Goal: Task Accomplishment & Management: Complete application form

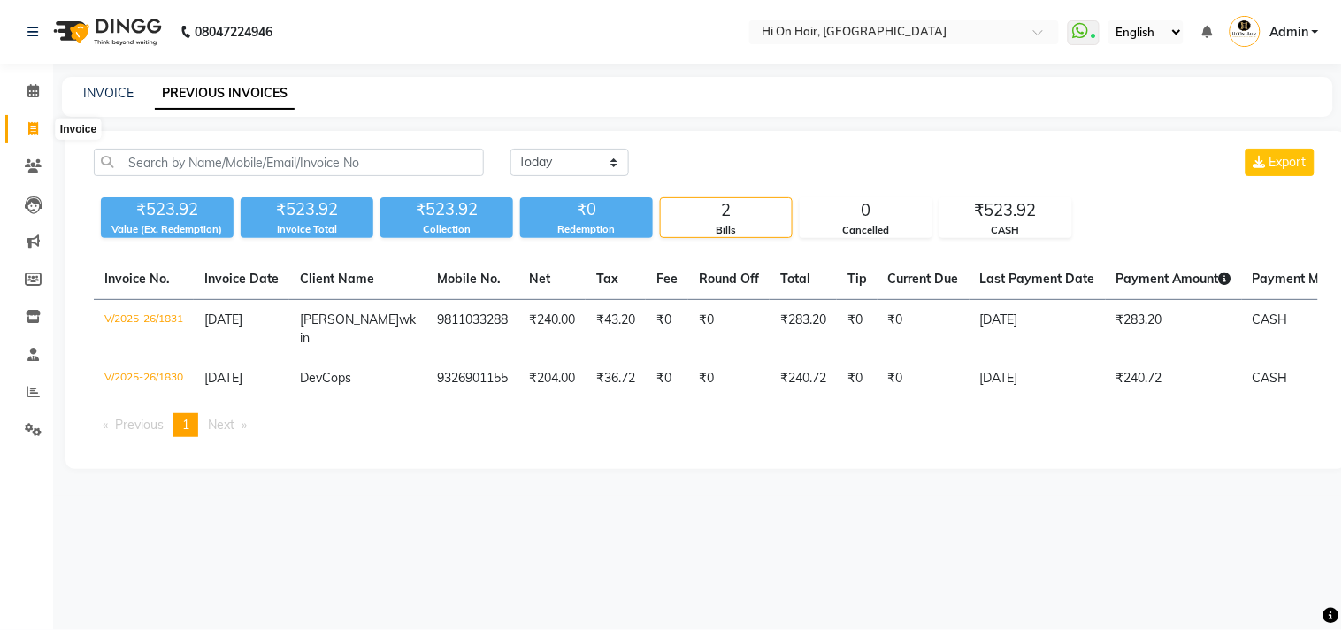
click at [23, 129] on span at bounding box center [33, 129] width 31 height 20
select select "service"
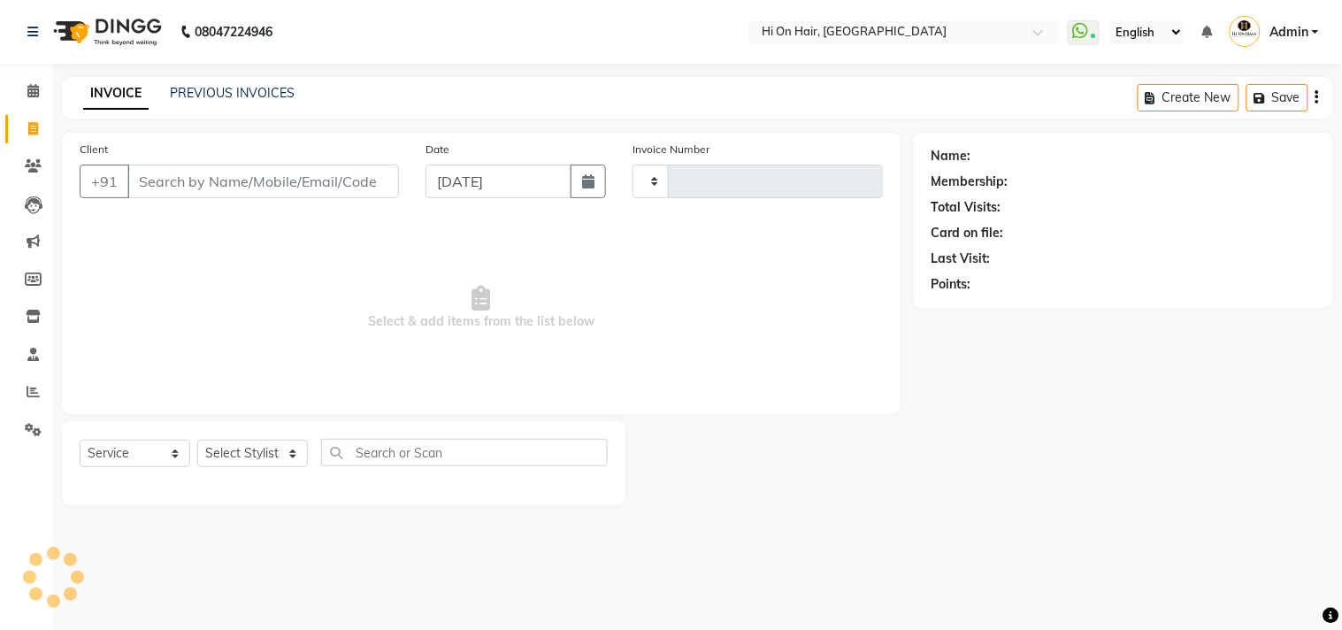
type input "1832"
select select "535"
click at [34, 172] on icon at bounding box center [33, 165] width 17 height 13
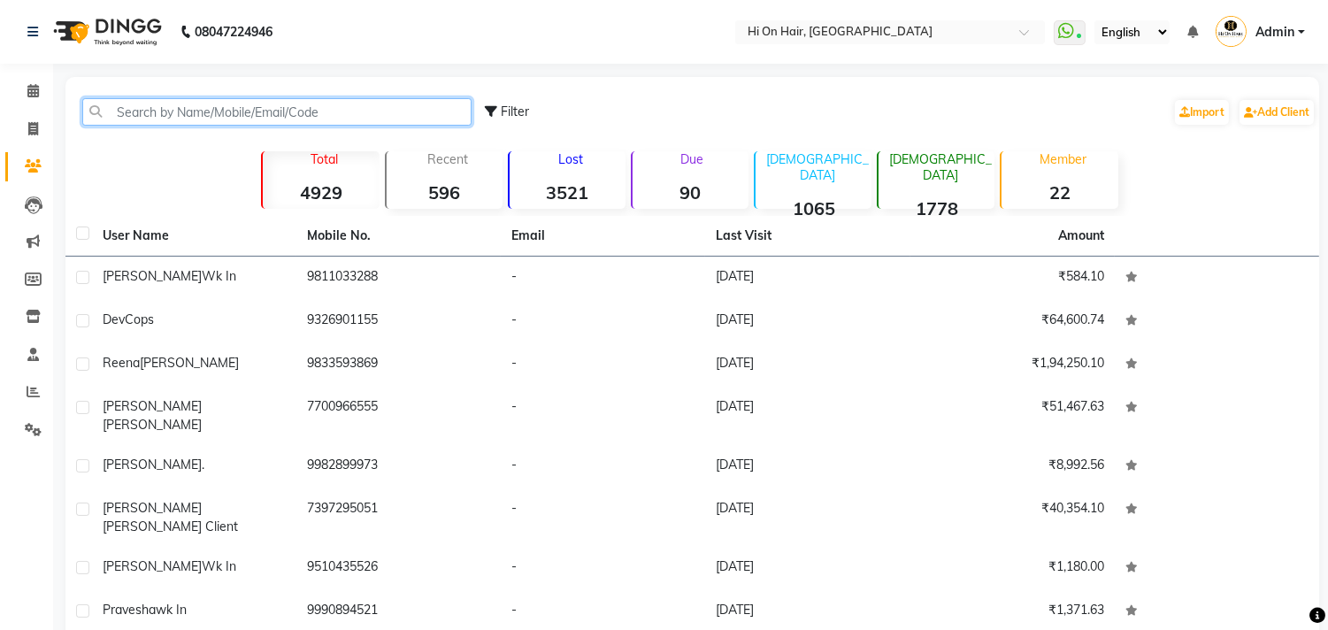
click at [329, 98] on input "text" at bounding box center [276, 111] width 389 height 27
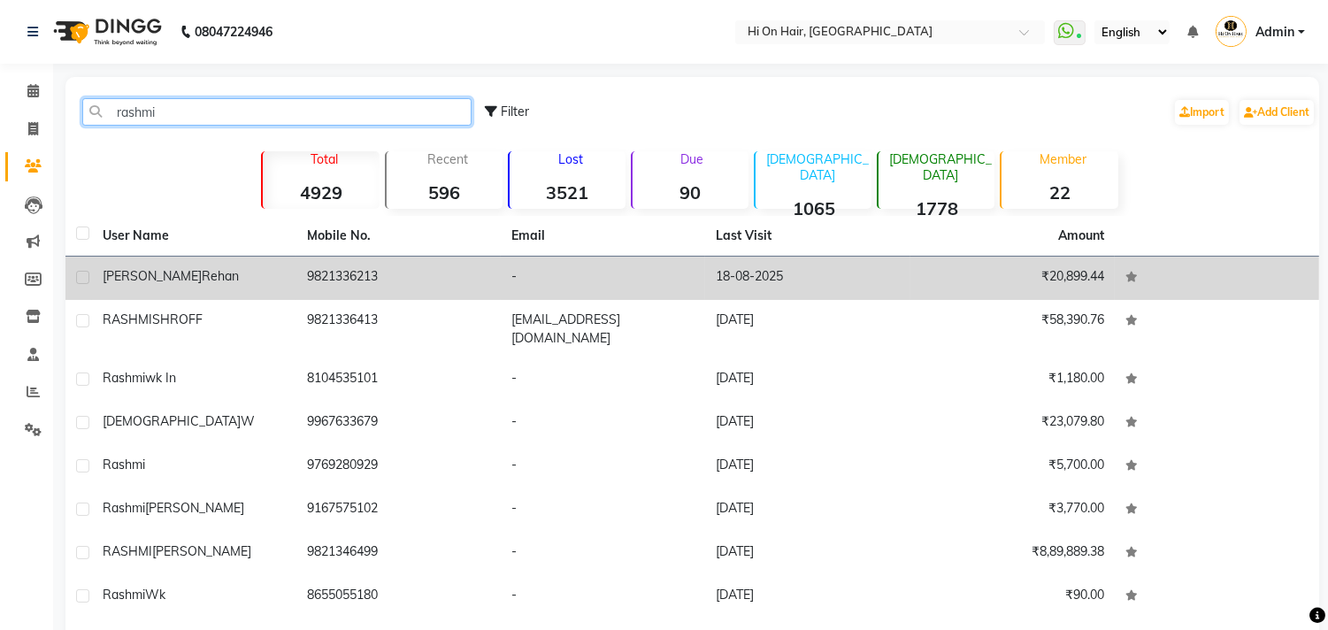
type input "rashmi"
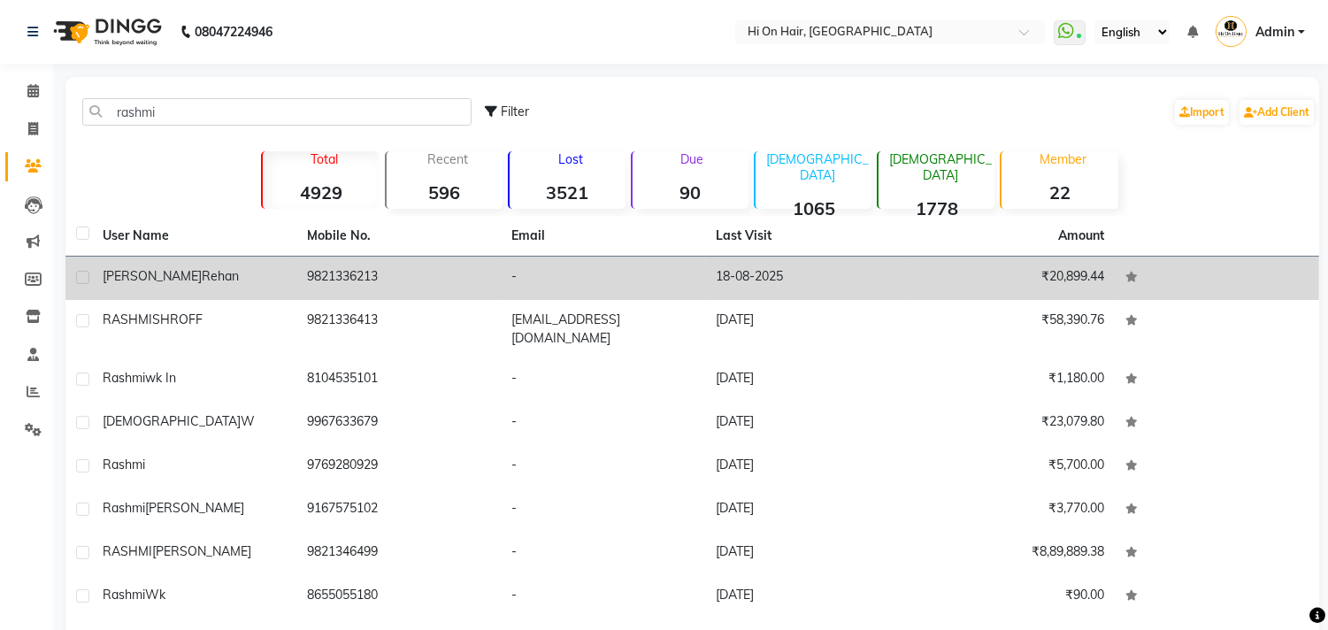
click at [360, 280] on td "9821336213" at bounding box center [398, 278] width 204 height 43
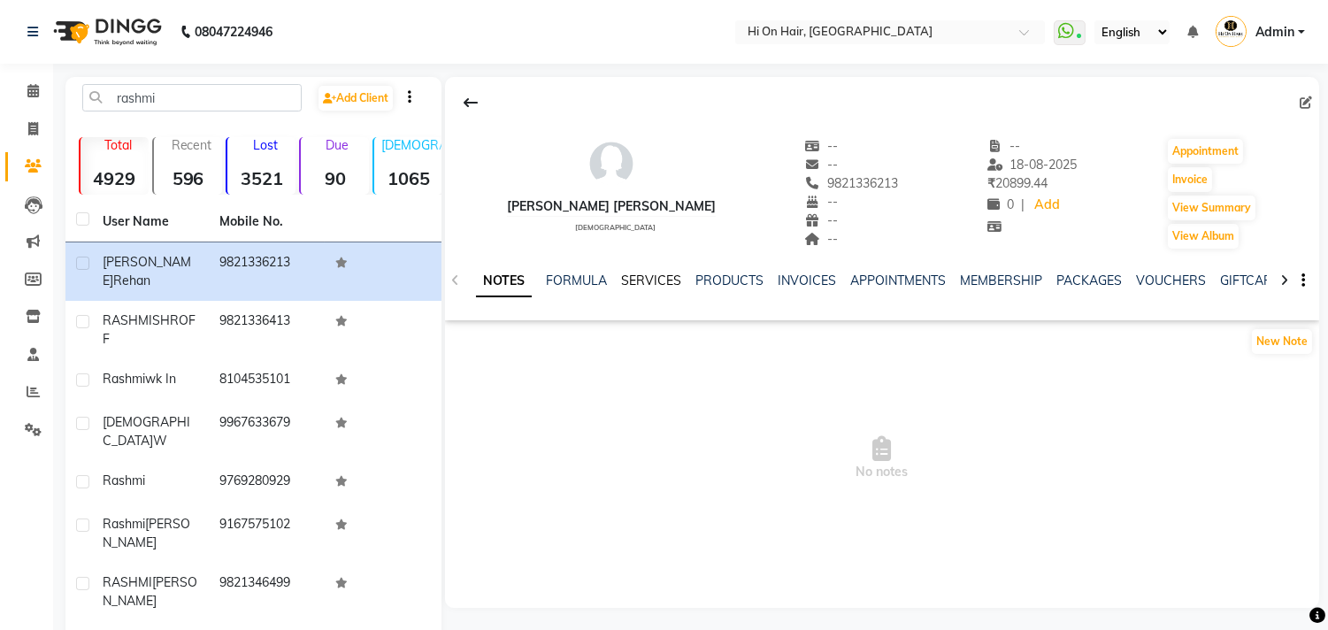
click at [656, 280] on link "SERVICES" at bounding box center [651, 280] width 60 height 16
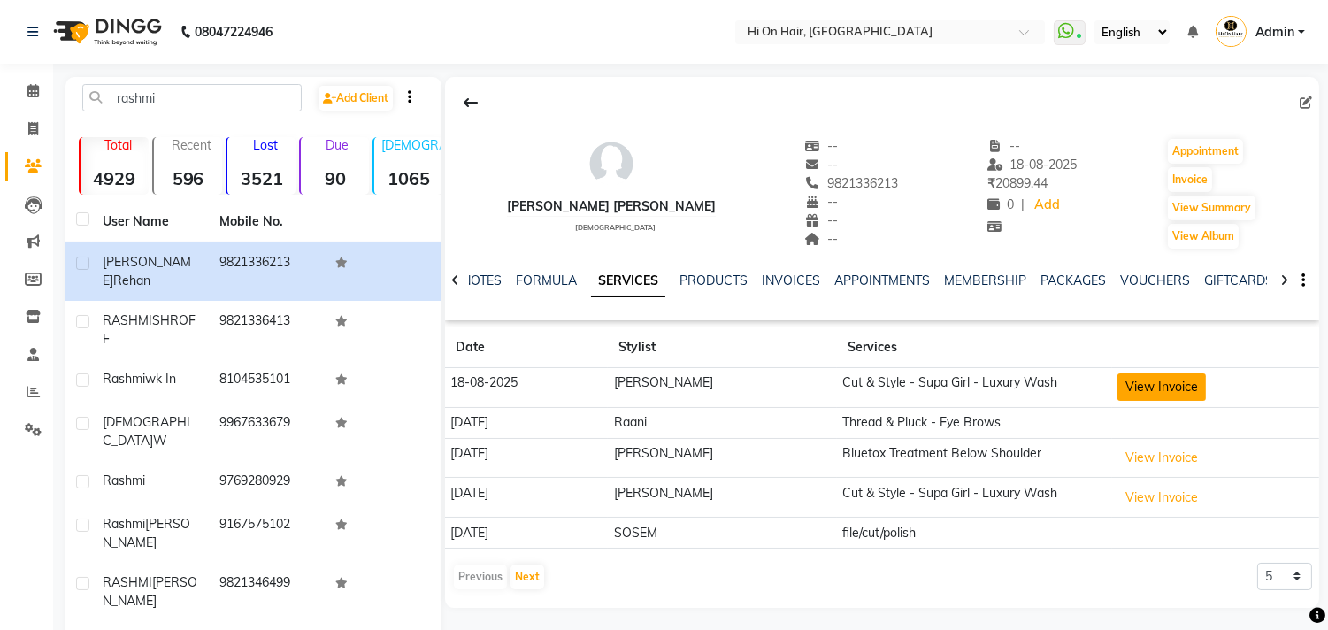
click at [1165, 385] on button "View Invoice" at bounding box center [1161, 386] width 88 height 27
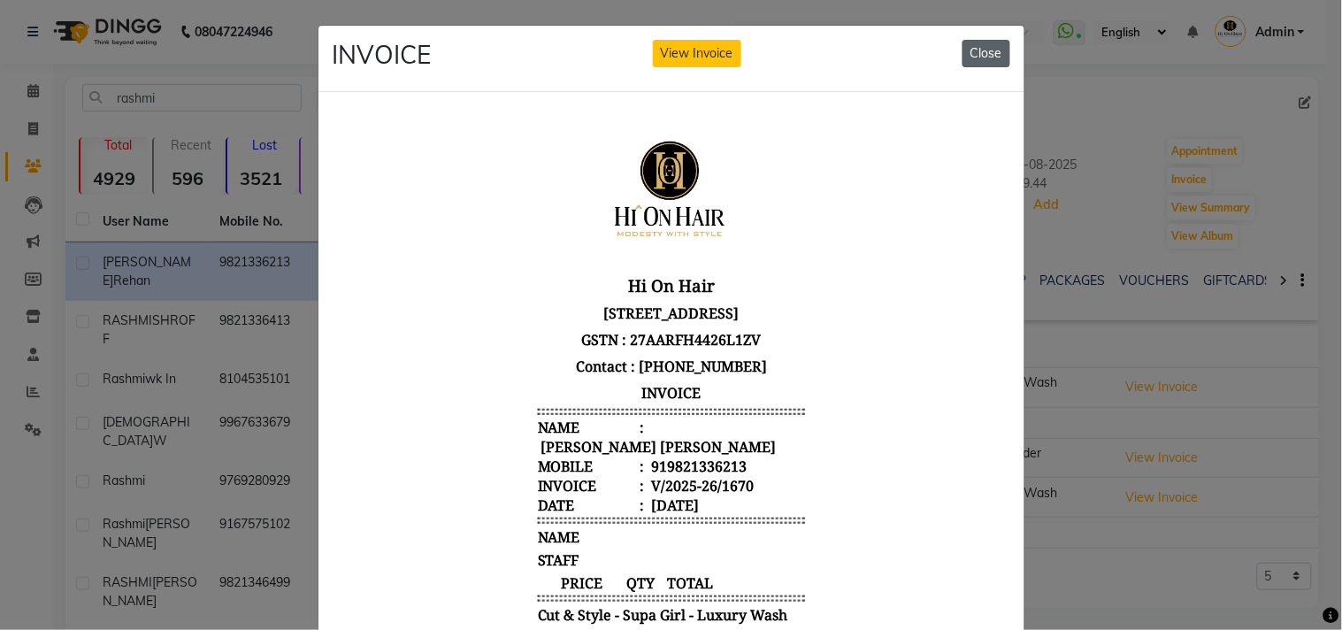
click at [985, 51] on button "Close" at bounding box center [986, 53] width 48 height 27
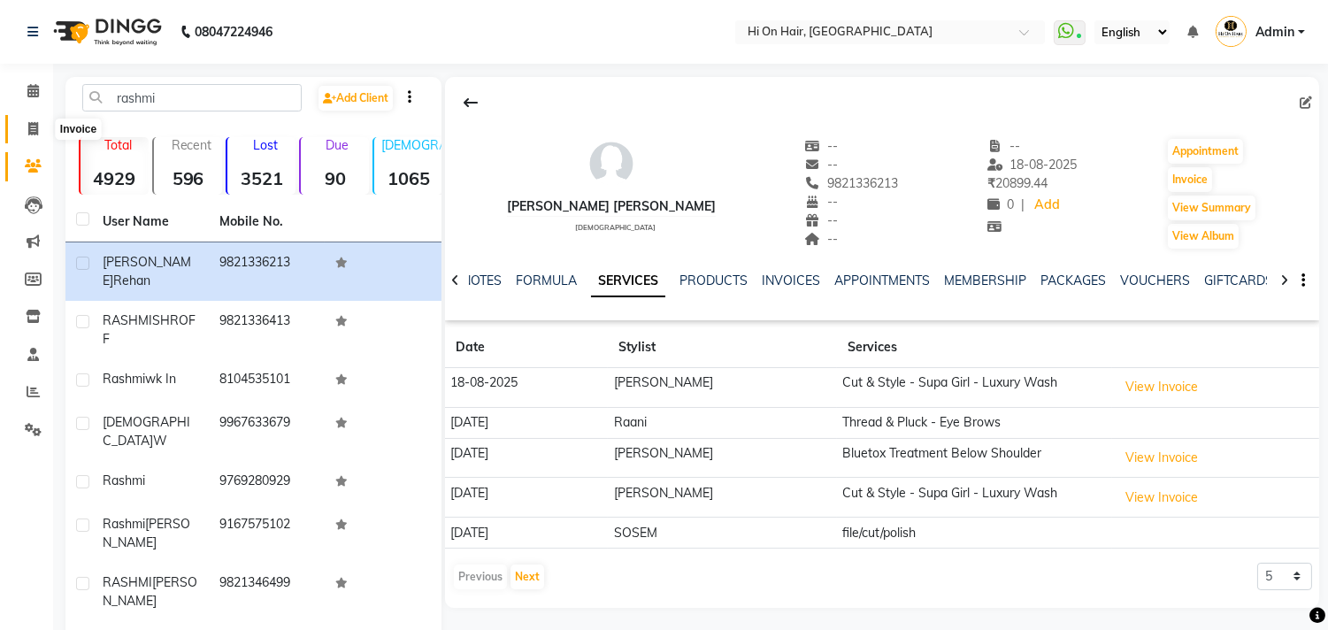
click at [35, 129] on icon at bounding box center [33, 128] width 10 height 13
select select "535"
select select "service"
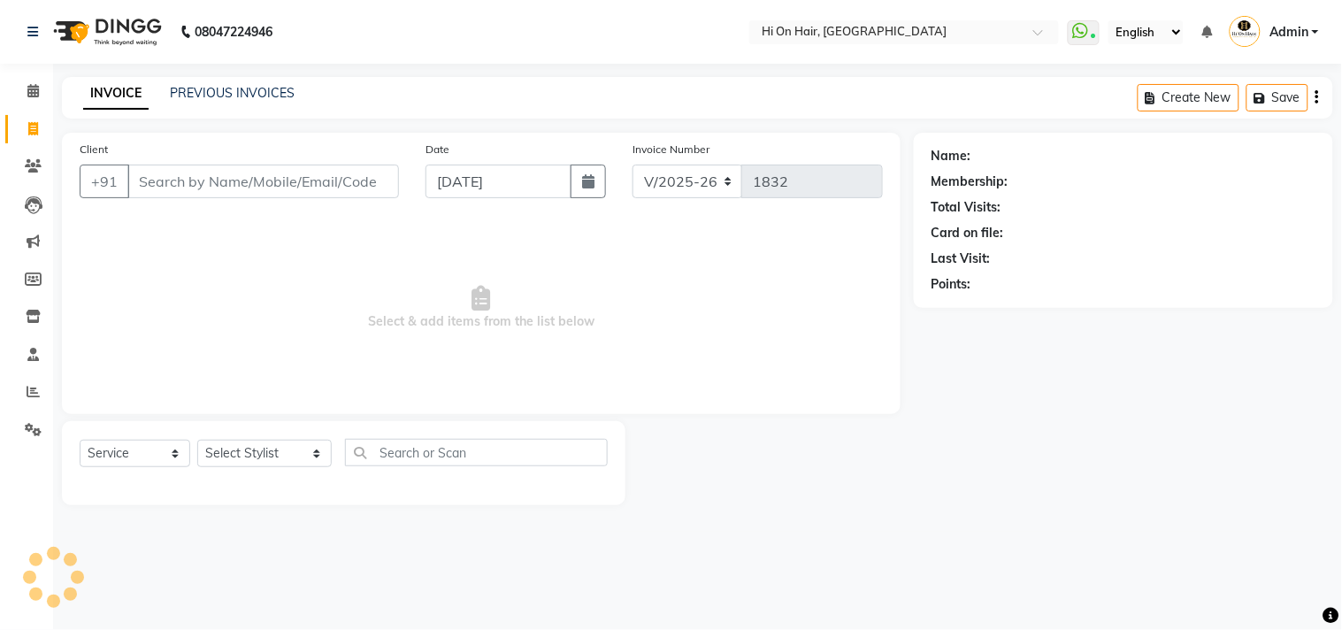
click at [260, 169] on input "Client" at bounding box center [263, 182] width 272 height 34
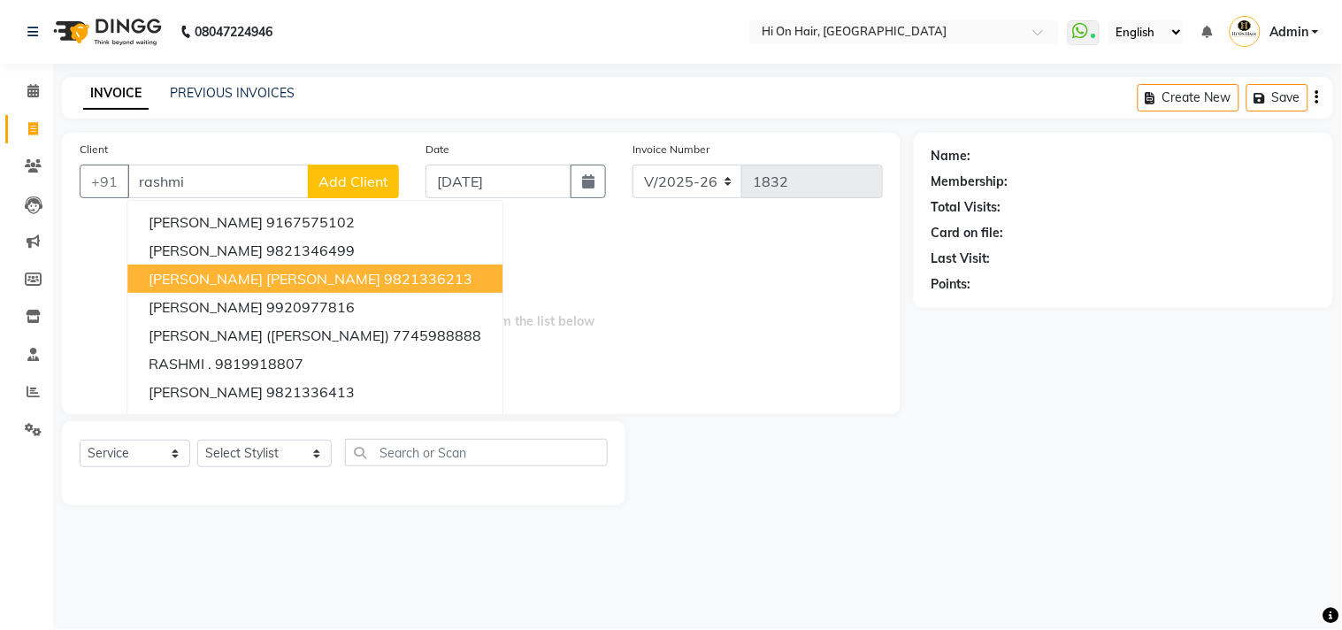
click at [384, 279] on ngb-highlight "9821336213" at bounding box center [428, 279] width 88 height 18
type input "9821336213"
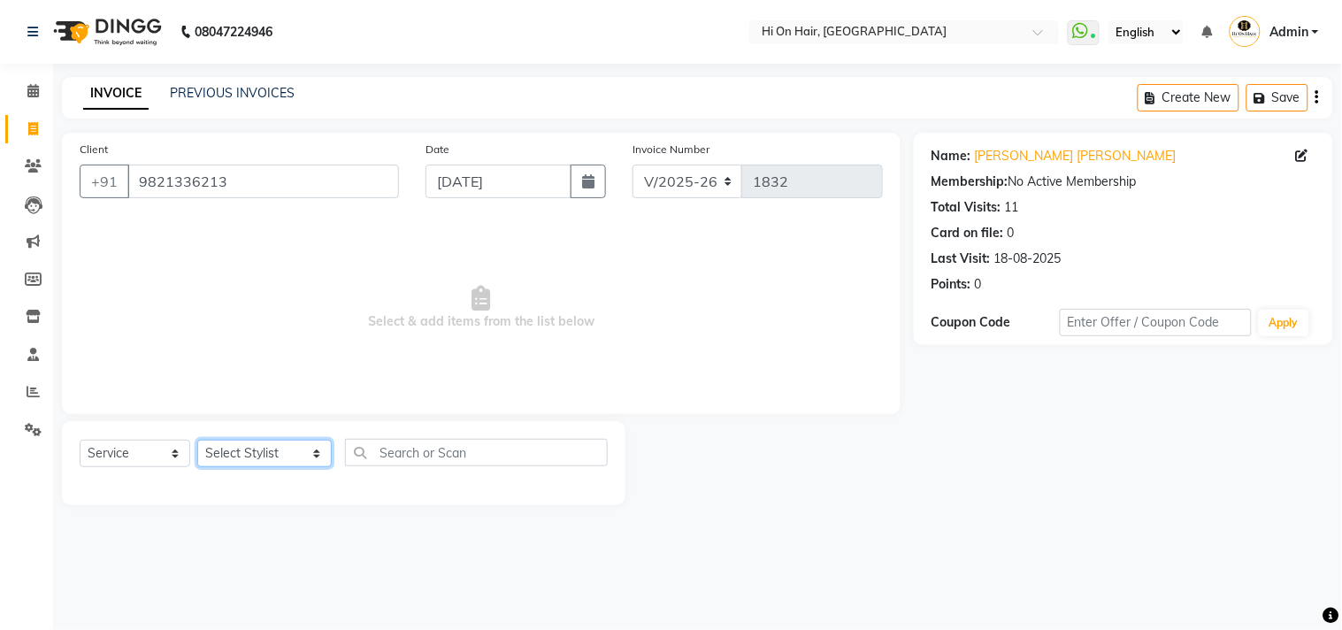
click at [274, 460] on select "Select Stylist [PERSON_NAME] [PERSON_NAME] Hi On Hair MAKYOPHI [PERSON_NAME] [P…" at bounding box center [264, 453] width 134 height 27
click at [257, 454] on select "Select Stylist [PERSON_NAME] [PERSON_NAME] Hi On Hair MAKYOPHI [PERSON_NAME] [P…" at bounding box center [264, 453] width 134 height 27
select select "48732"
click at [197, 440] on select "Select Stylist [PERSON_NAME] [PERSON_NAME] Hi On Hair MAKYOPHI [PERSON_NAME] [P…" at bounding box center [264, 453] width 134 height 27
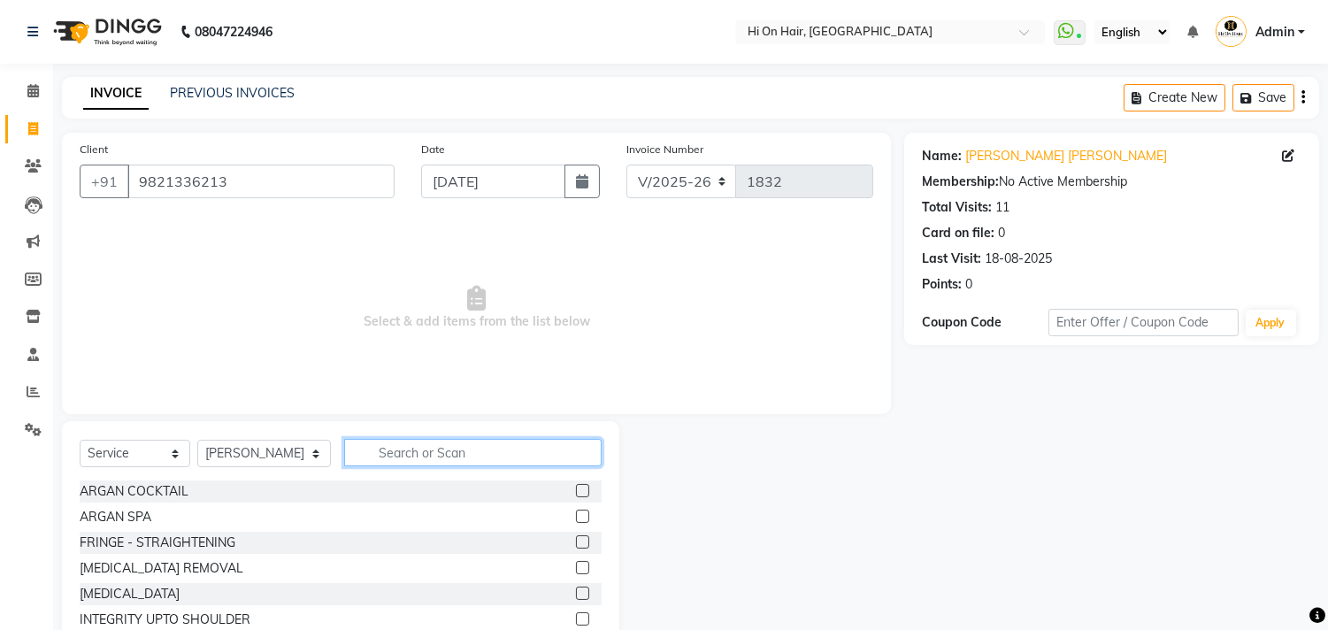
click at [453, 448] on input "text" at bounding box center [472, 452] width 257 height 27
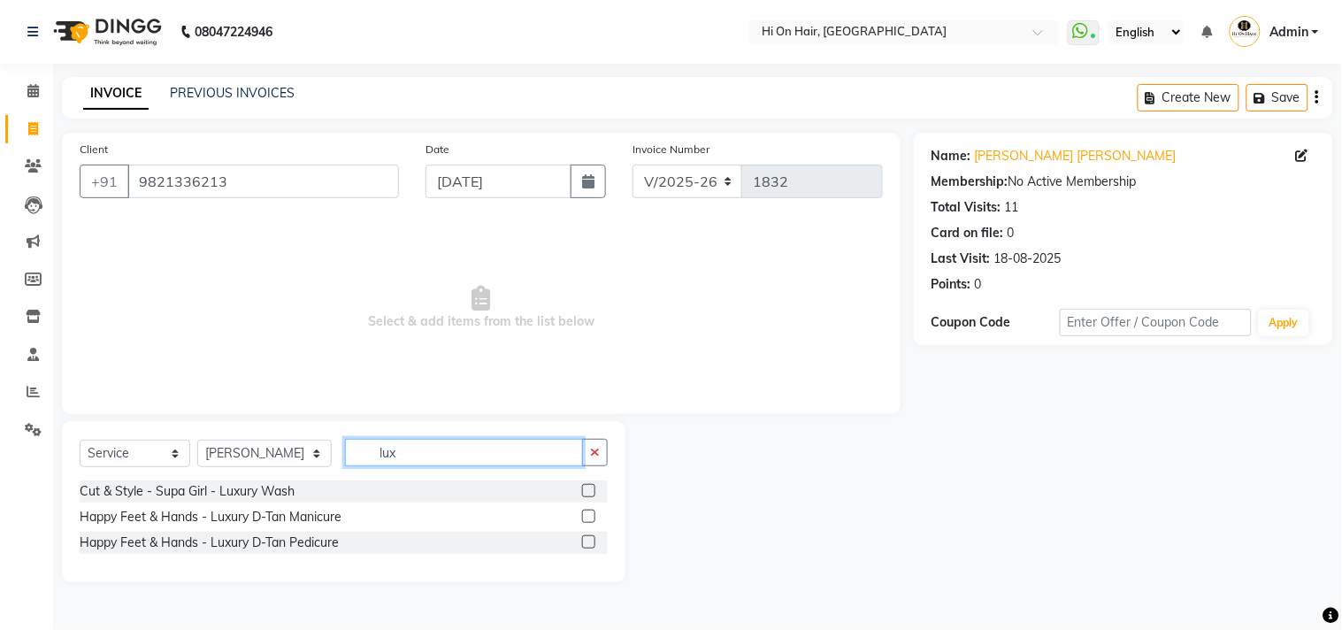
type input "lux"
click at [587, 488] on label at bounding box center [588, 490] width 13 height 13
click at [587, 488] on input "checkbox" at bounding box center [587, 491] width 11 height 11
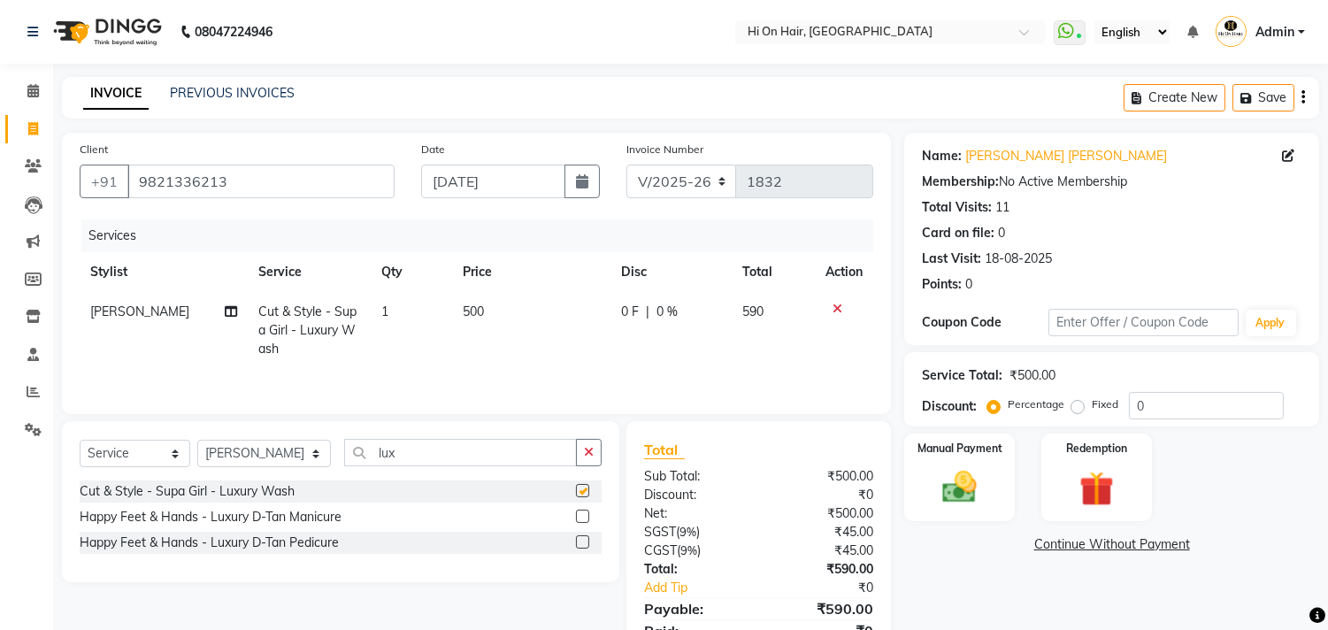
checkbox input "false"
click at [487, 328] on td "500" at bounding box center [531, 330] width 158 height 77
select select "48732"
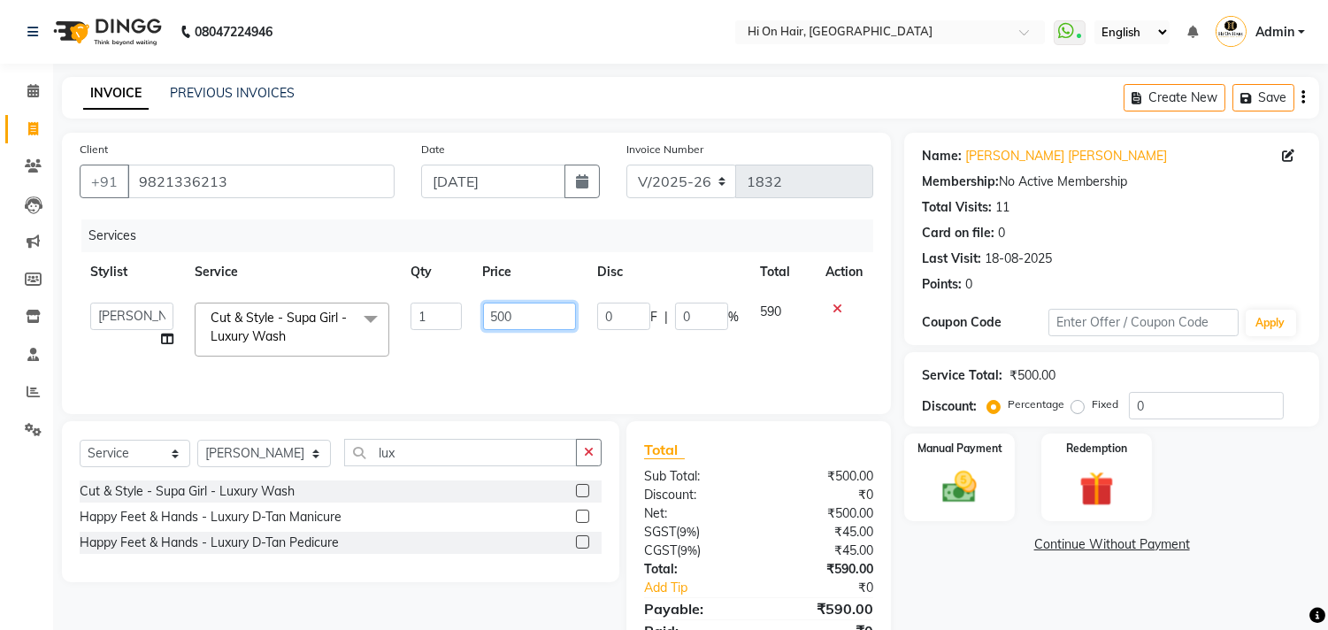
drag, startPoint x: 534, startPoint y: 312, endPoint x: 423, endPoint y: 329, distance: 112.7
click at [423, 329] on tr "[PERSON_NAME] [PERSON_NAME] Hi On Hair MAKYOPHI [PERSON_NAME] [PERSON_NAME] Raa…" at bounding box center [476, 329] width 793 height 75
type input "424"
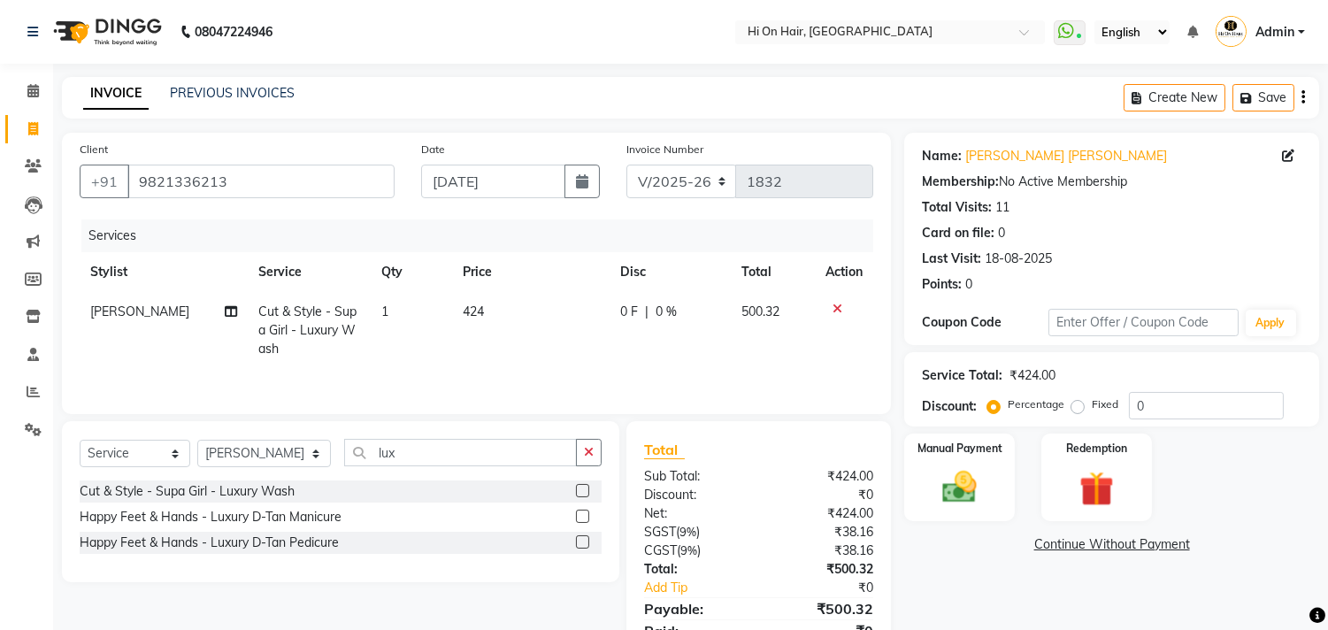
click at [511, 350] on td "424" at bounding box center [530, 330] width 157 height 77
select select "48732"
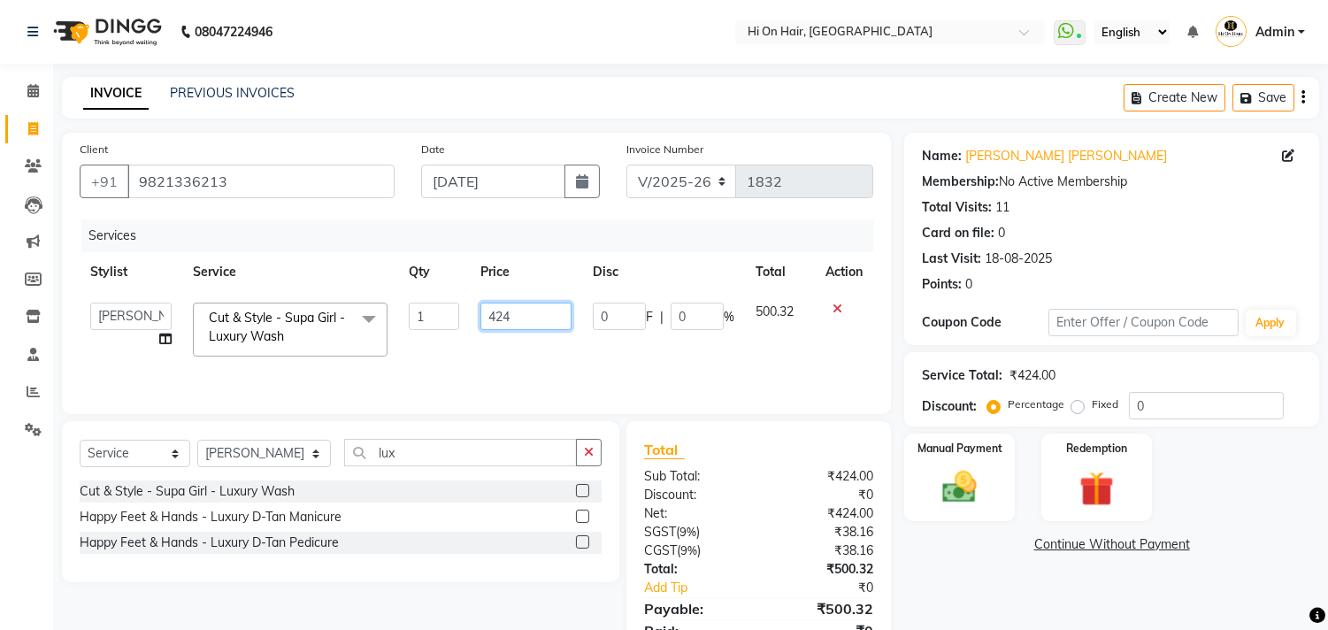
drag, startPoint x: 543, startPoint y: 319, endPoint x: 469, endPoint y: 323, distance: 74.4
click at [470, 323] on td "424" at bounding box center [526, 329] width 112 height 75
type input "339"
click at [531, 328] on input "339" at bounding box center [525, 316] width 91 height 27
click at [599, 342] on tr "[PERSON_NAME] [PERSON_NAME] Hi On Hair MAKYOPHI [PERSON_NAME] [PERSON_NAME] Raa…" at bounding box center [476, 329] width 793 height 75
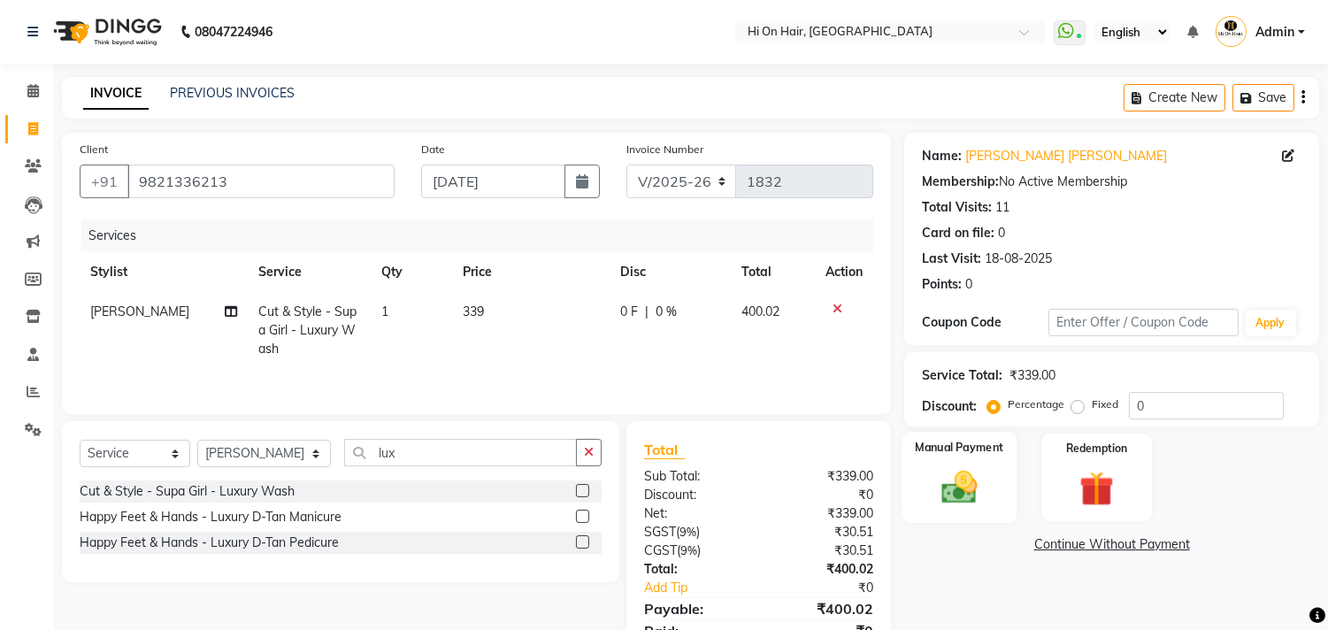
click at [948, 502] on img at bounding box center [959, 488] width 58 height 42
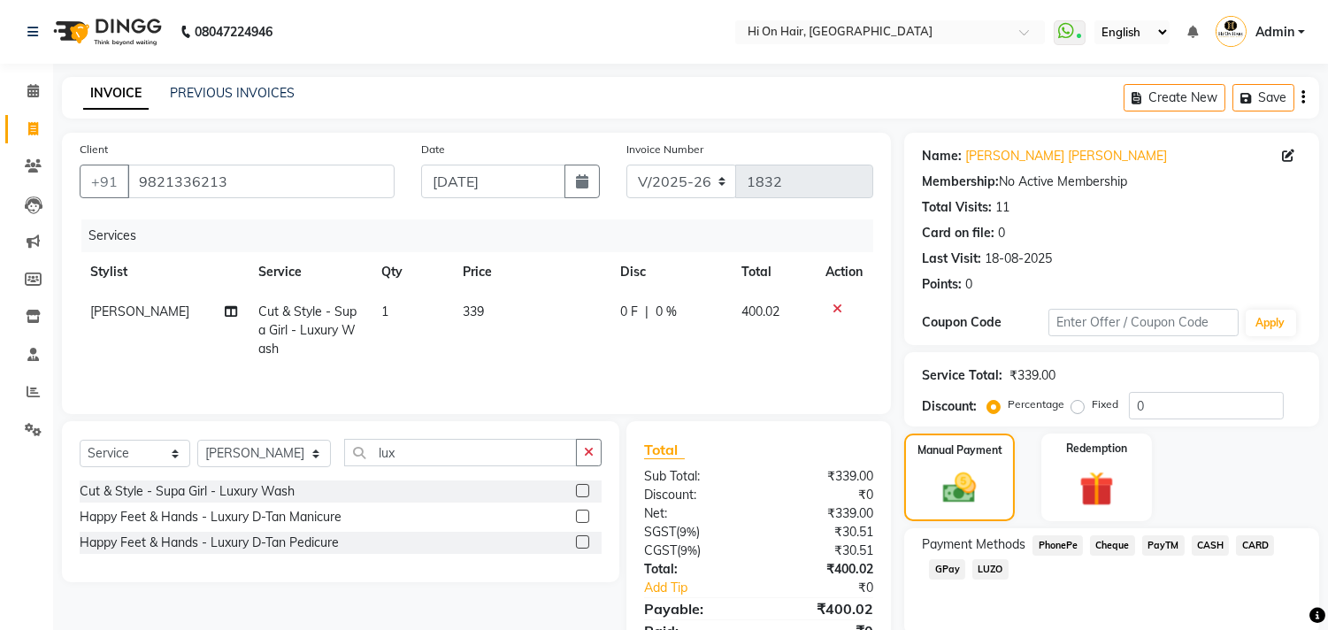
click at [1204, 541] on span "CASH" at bounding box center [1210, 545] width 38 height 20
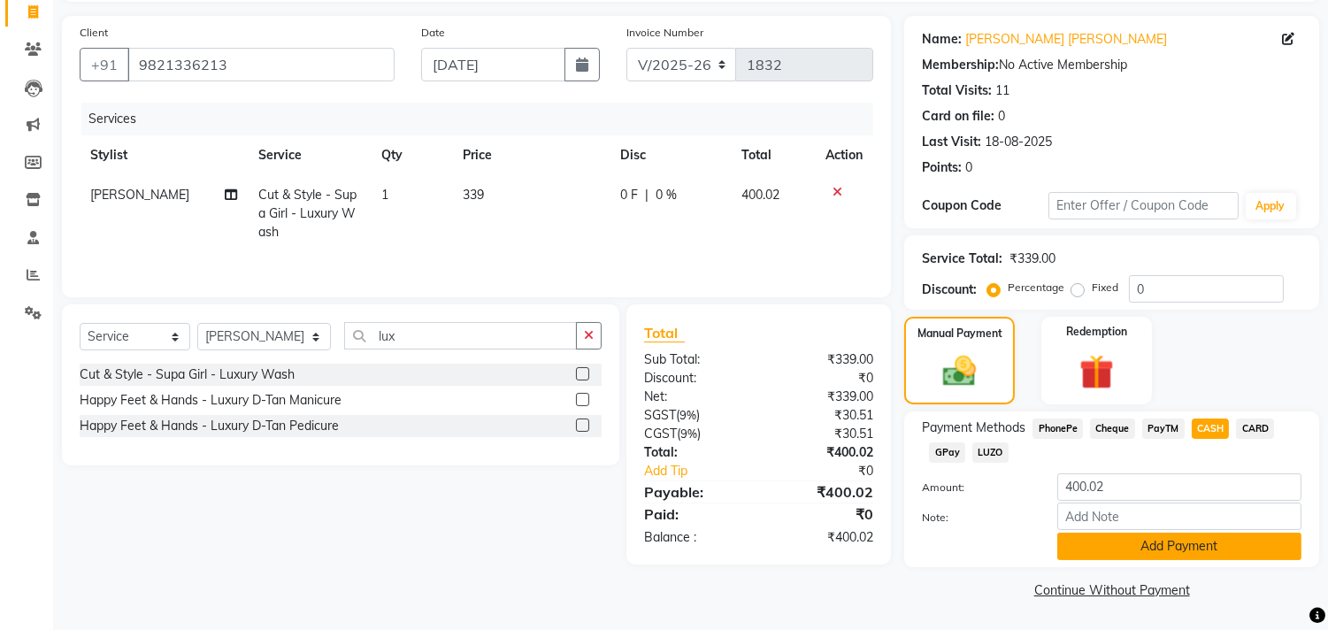
click at [1190, 550] on button "Add Payment" at bounding box center [1179, 545] width 244 height 27
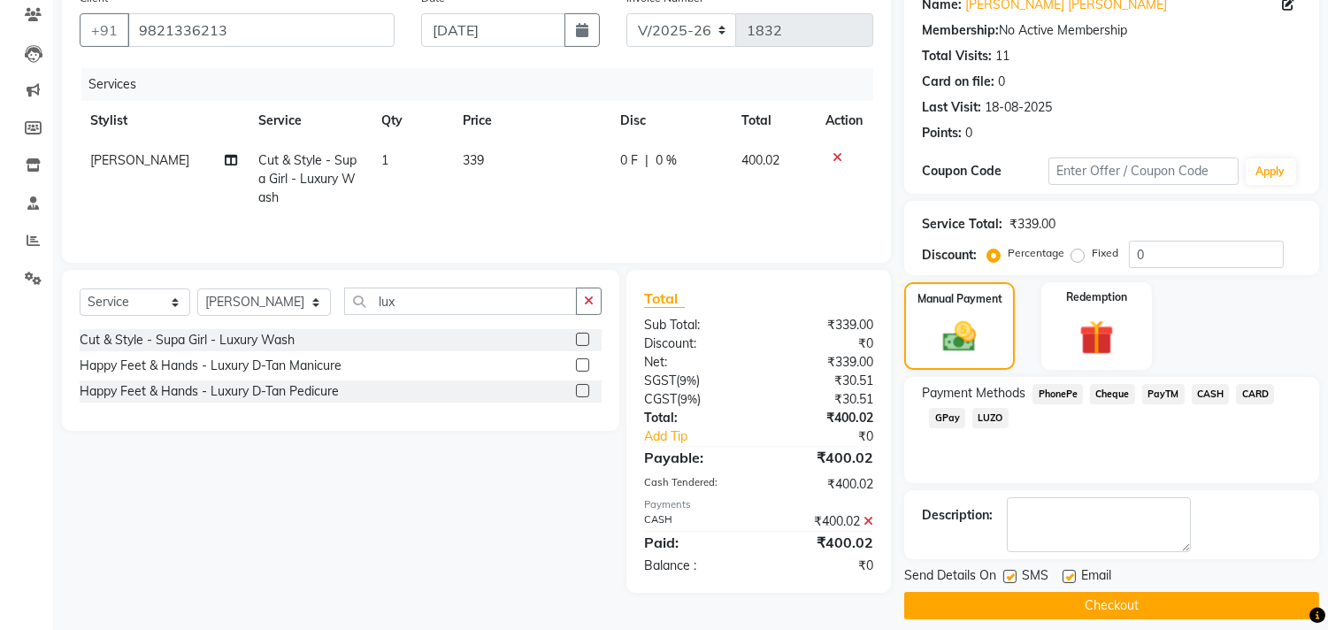
scroll to position [165, 0]
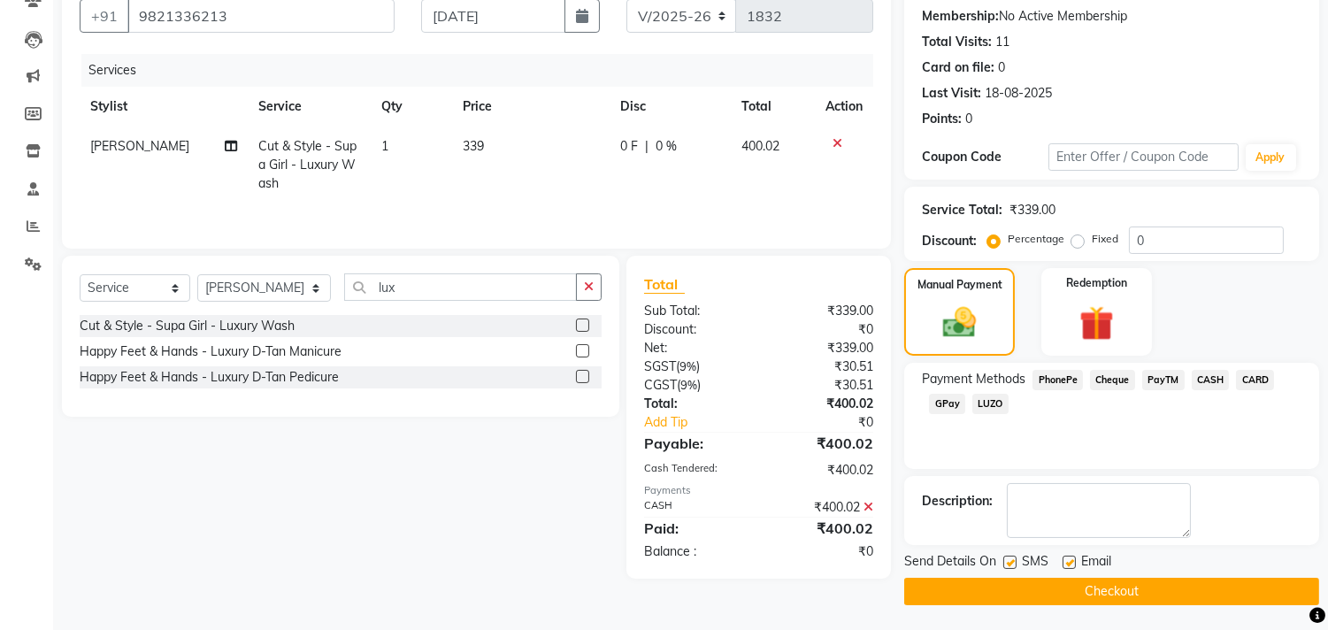
drag, startPoint x: 1064, startPoint y: 557, endPoint x: 1082, endPoint y: 579, distance: 28.3
click at [1063, 557] on label at bounding box center [1068, 561] width 13 height 13
click at [1063, 557] on input "checkbox" at bounding box center [1067, 562] width 11 height 11
checkbox input "false"
click at [1094, 591] on button "Checkout" at bounding box center [1111, 591] width 415 height 27
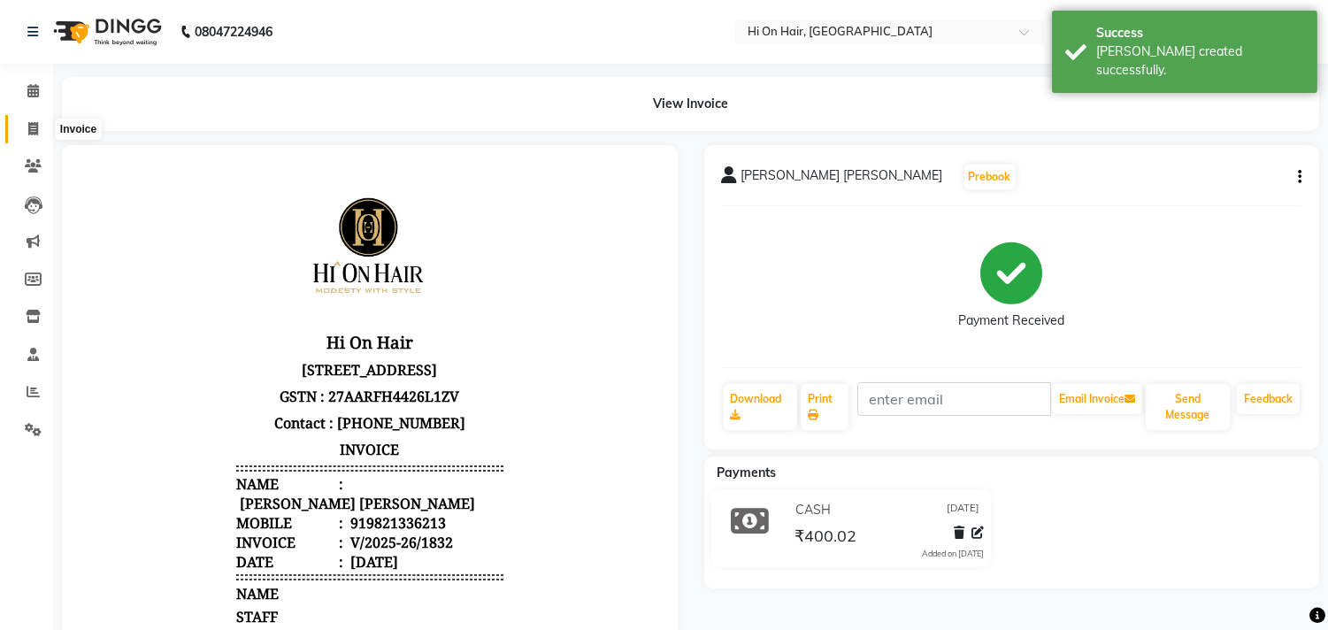
click at [33, 127] on icon at bounding box center [33, 128] width 10 height 13
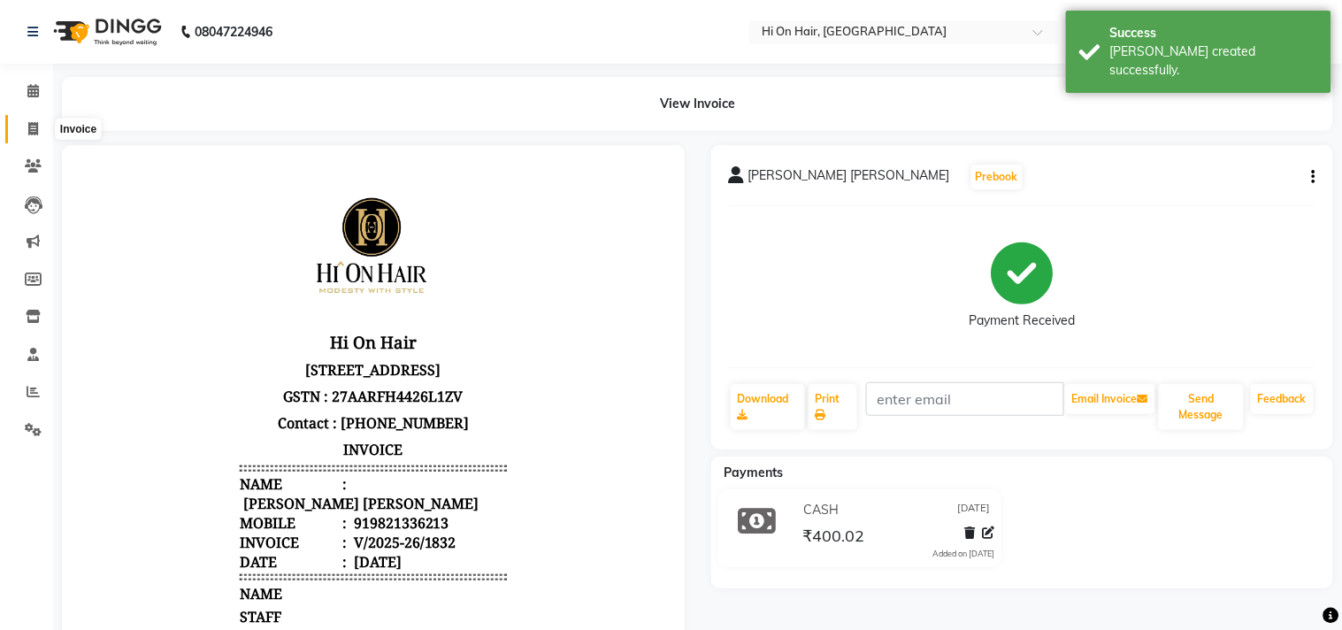
select select "535"
select select "service"
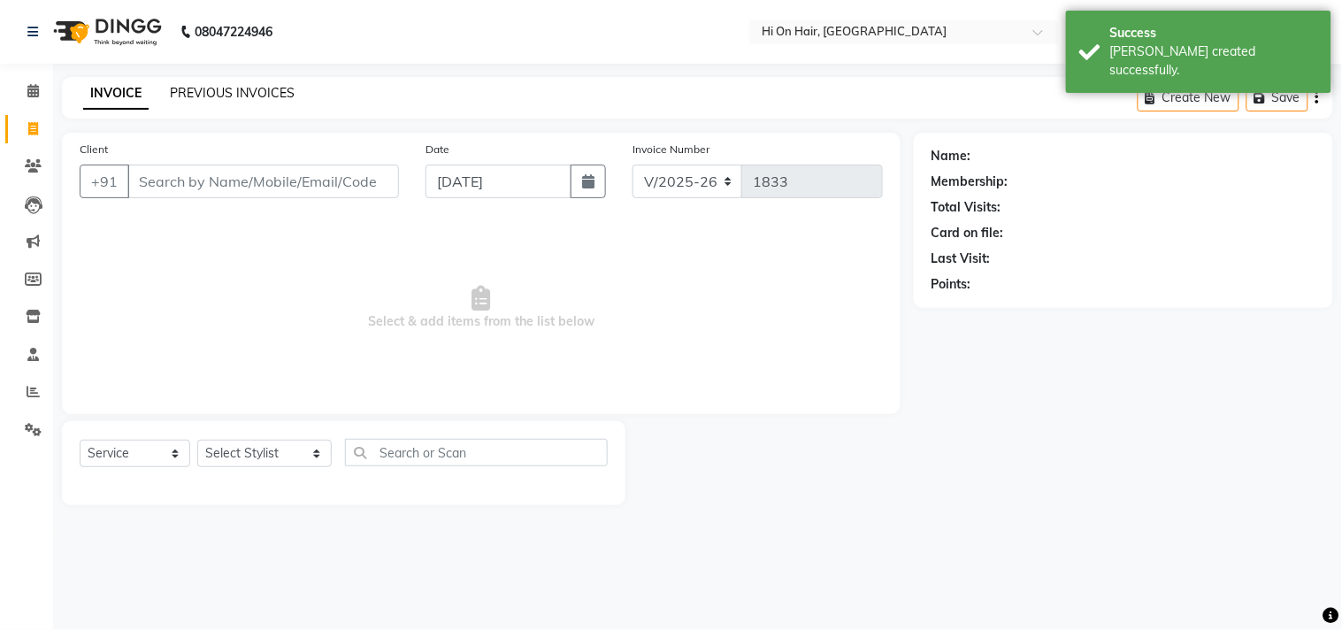
click at [240, 92] on link "PREVIOUS INVOICES" at bounding box center [232, 93] width 125 height 16
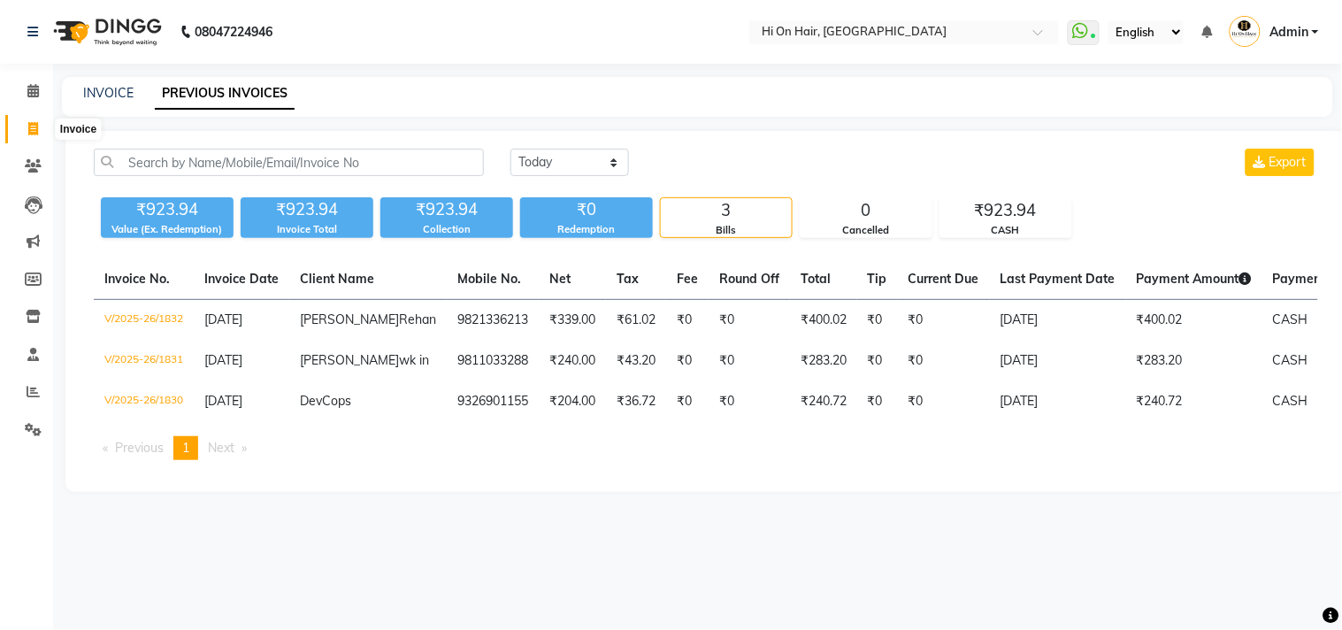
click at [33, 122] on icon at bounding box center [33, 128] width 10 height 13
select select "service"
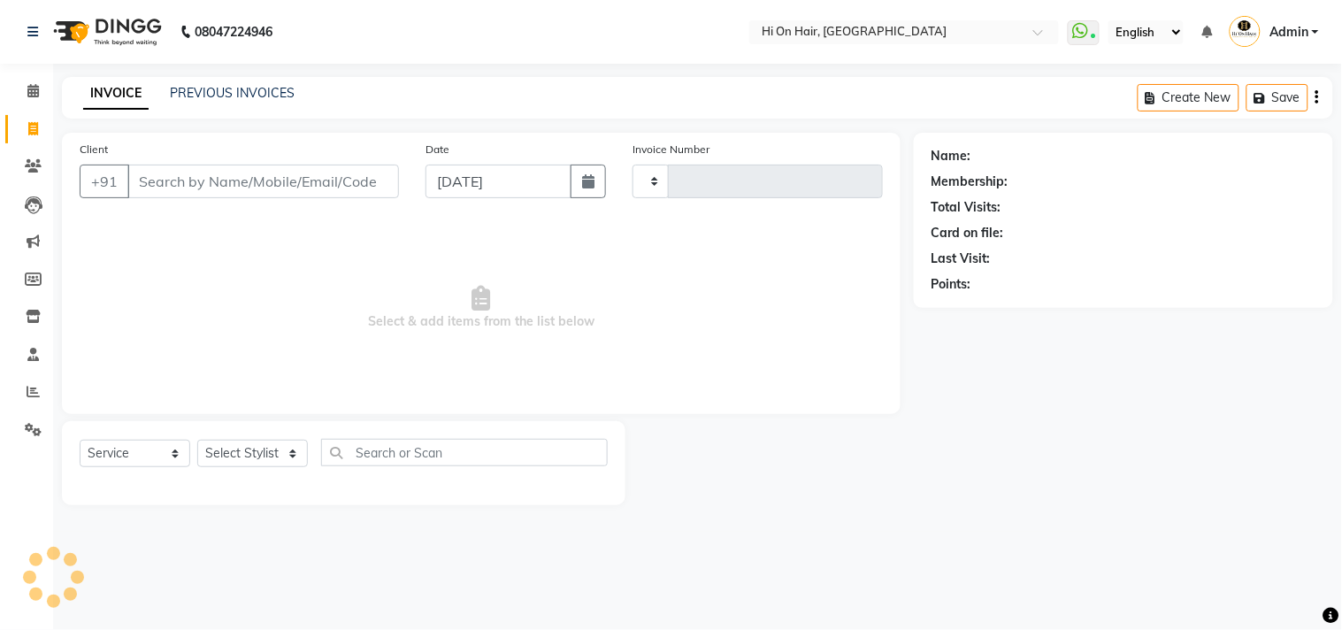
type input "1833"
select select "535"
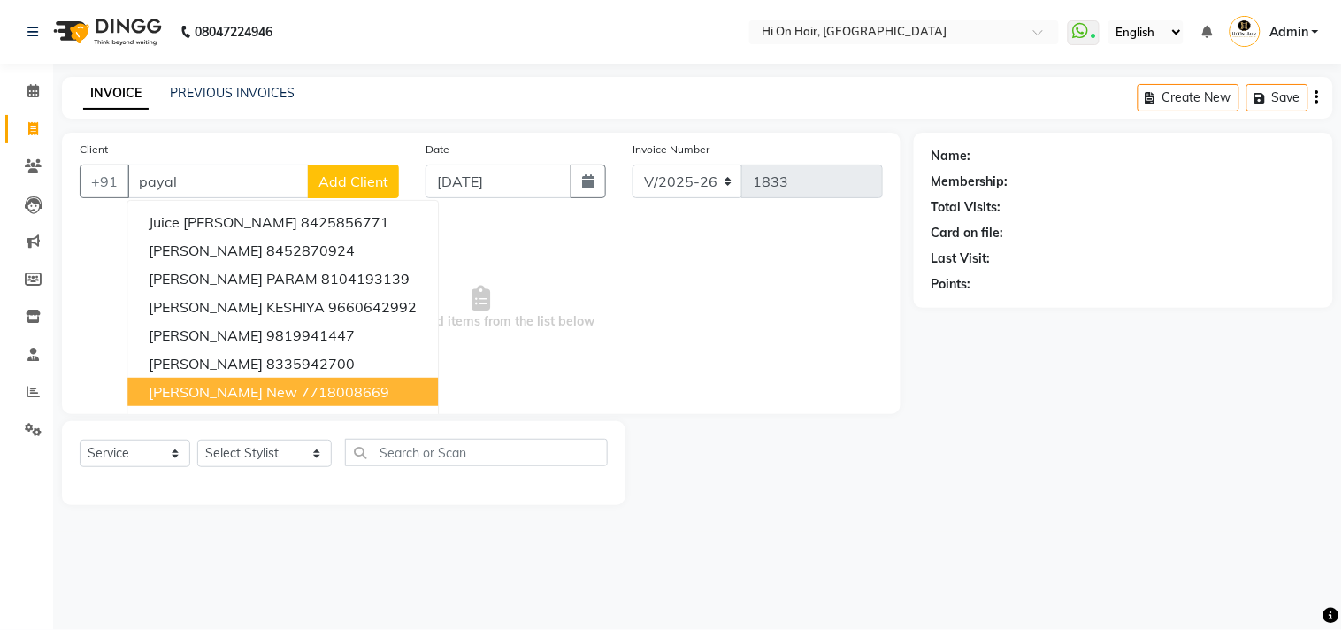
click at [301, 392] on ngb-highlight "7718008669" at bounding box center [345, 392] width 88 height 18
type input "7718008669"
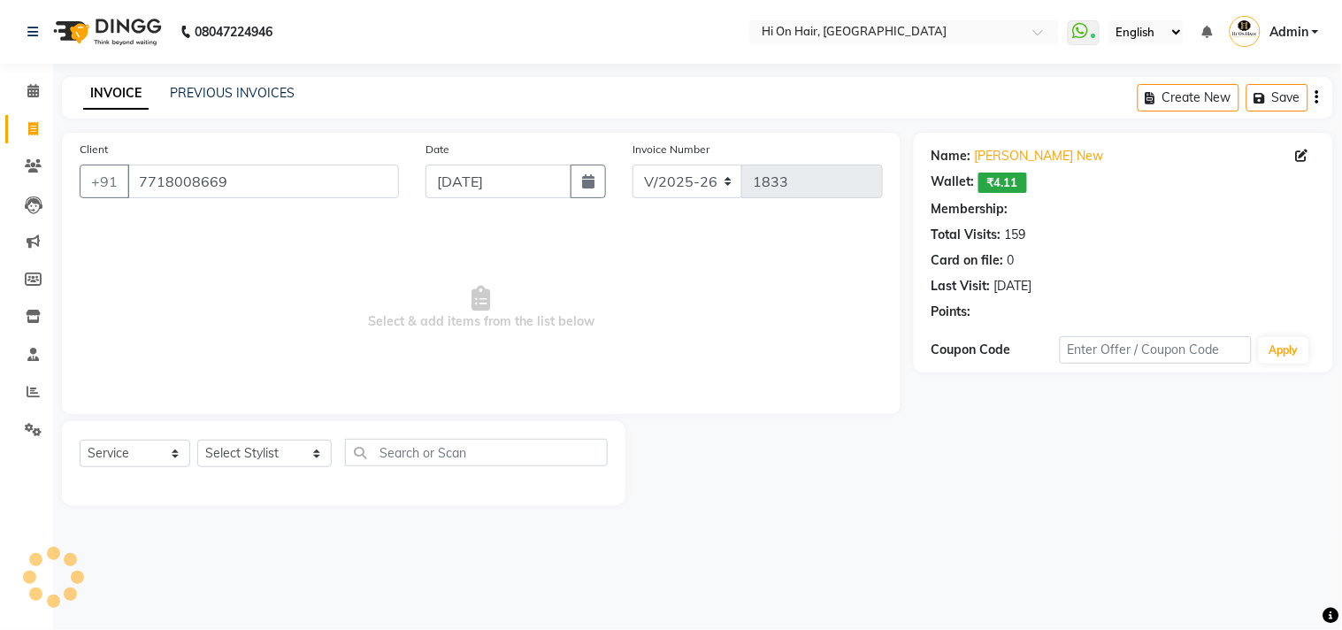
select select "1: Object"
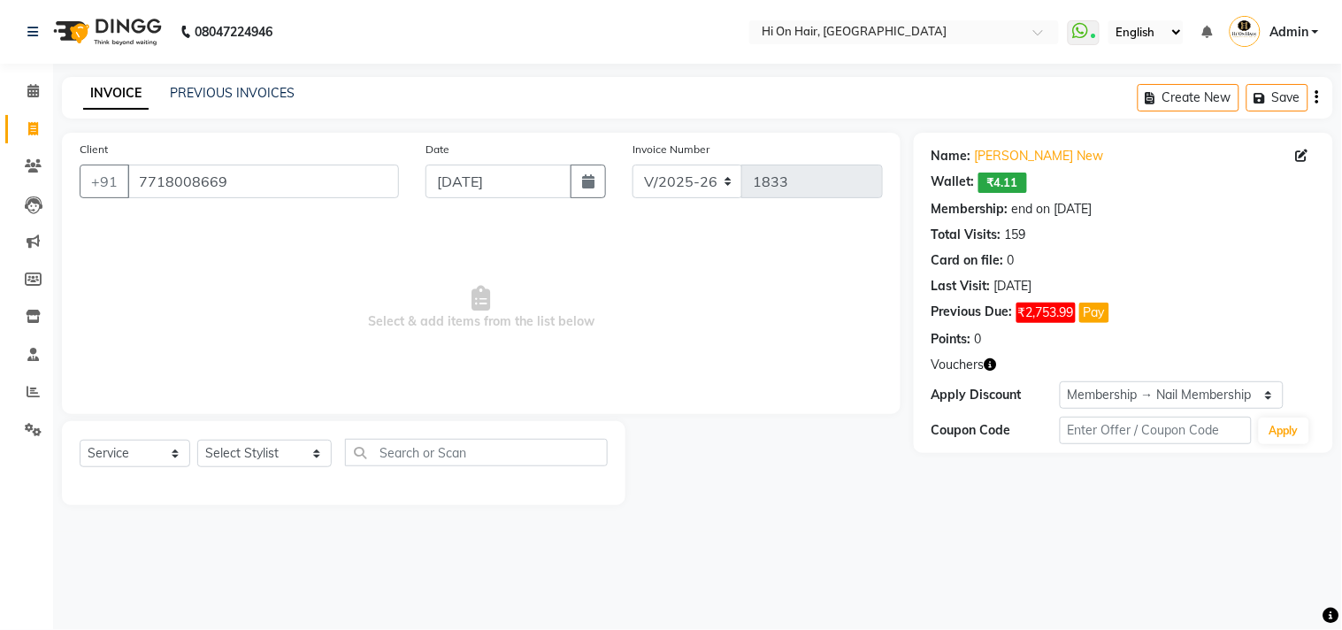
click at [272, 392] on span "Select & add items from the list below" at bounding box center [481, 307] width 803 height 177
click at [275, 455] on select "Select Stylist [PERSON_NAME] [PERSON_NAME] Hi On Hair MAKYOPHI [PERSON_NAME] [P…" at bounding box center [264, 453] width 134 height 27
click at [235, 453] on select "Select Stylist [PERSON_NAME] [PERSON_NAME] Hi On Hair MAKYOPHI [PERSON_NAME] [P…" at bounding box center [264, 453] width 134 height 27
select select "30126"
click at [197, 440] on select "Select Stylist [PERSON_NAME] [PERSON_NAME] Hi On Hair MAKYOPHI [PERSON_NAME] [P…" at bounding box center [264, 453] width 134 height 27
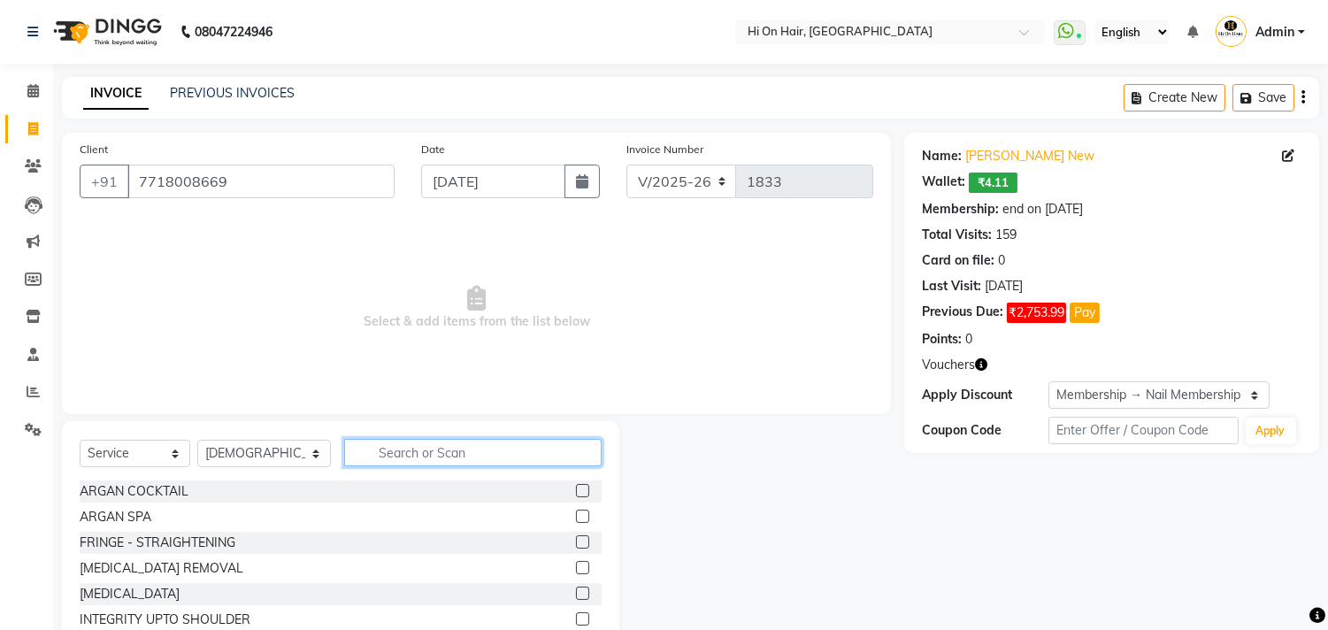
click at [417, 456] on input "text" at bounding box center [472, 452] width 257 height 27
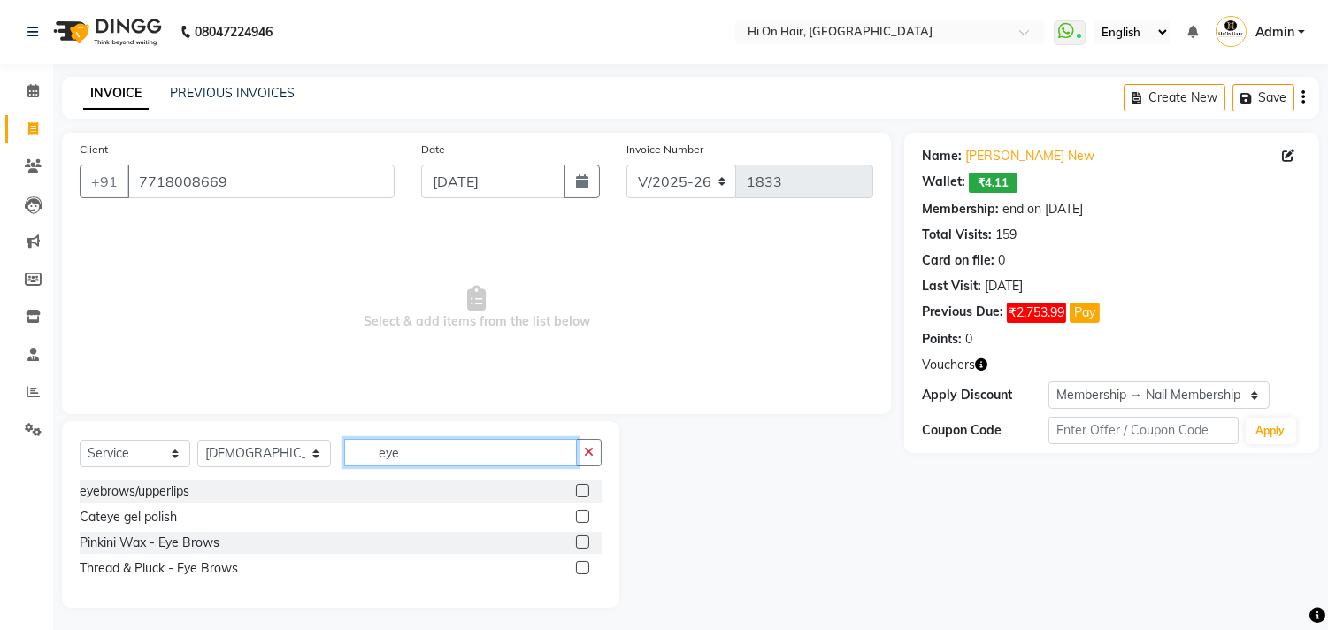
type input "eye"
click at [580, 489] on label at bounding box center [582, 490] width 13 height 13
click at [580, 489] on input "checkbox" at bounding box center [581, 491] width 11 height 11
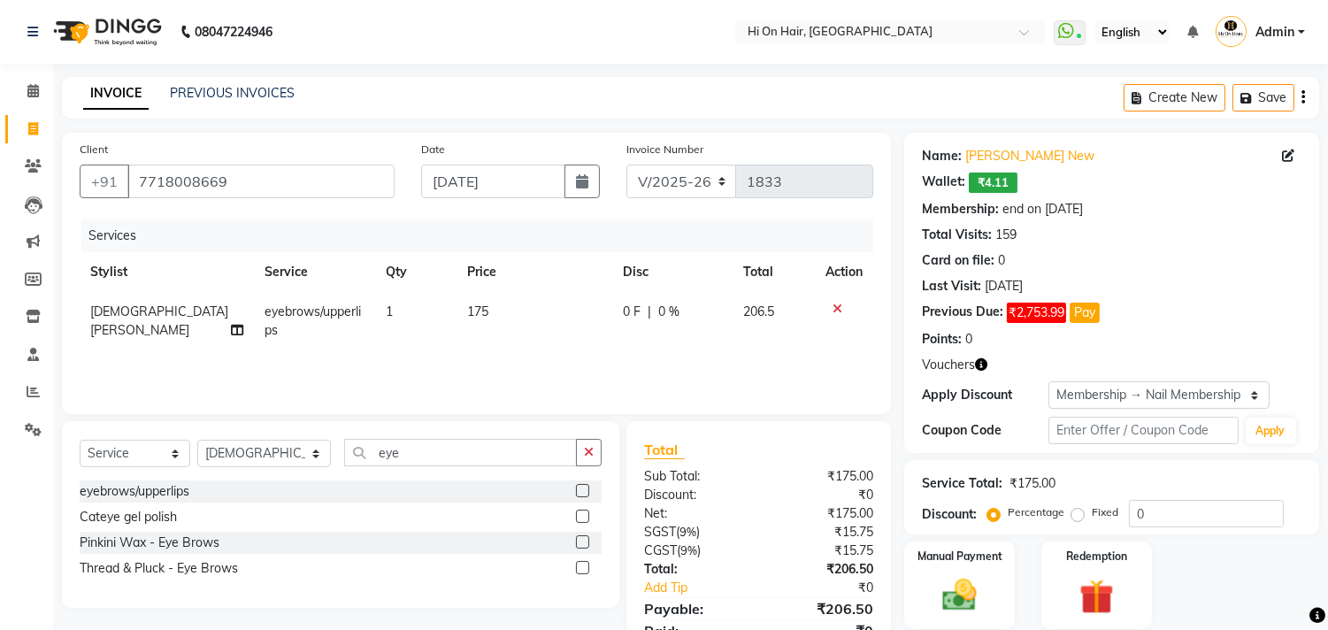
checkbox input "false"
click at [502, 369] on div "Services Stylist Service Qty Price Disc Total Action [PERSON_NAME] eyebrows/upp…" at bounding box center [476, 307] width 793 height 177
click at [274, 448] on select "Select Stylist [PERSON_NAME] [PERSON_NAME] Hi On Hair MAKYOPHI [PERSON_NAME] [P…" at bounding box center [264, 453] width 134 height 27
select select "26489"
click at [197, 440] on select "Select Stylist [PERSON_NAME] [PERSON_NAME] Hi On Hair MAKYOPHI [PERSON_NAME] [P…" at bounding box center [264, 453] width 134 height 27
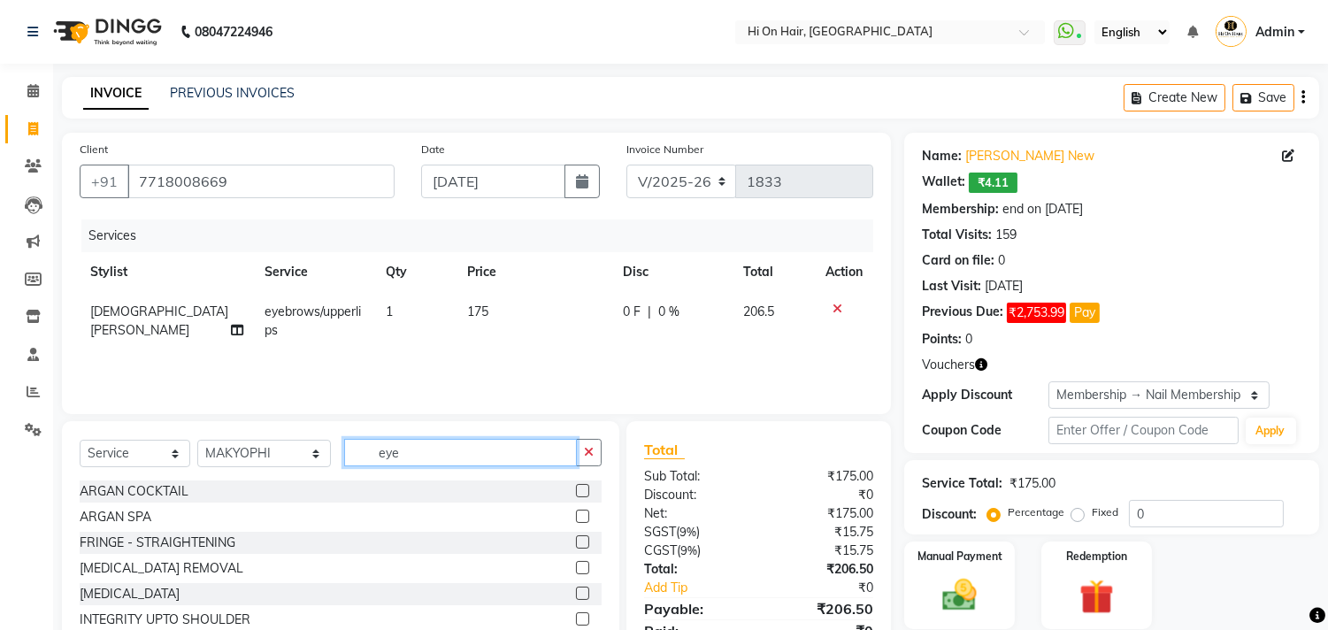
drag, startPoint x: 401, startPoint y: 457, endPoint x: 297, endPoint y: 457, distance: 103.5
click at [297, 457] on div "Select Service Product Membership Package Voucher Prepaid Gift Card Select Styl…" at bounding box center [341, 460] width 522 height 42
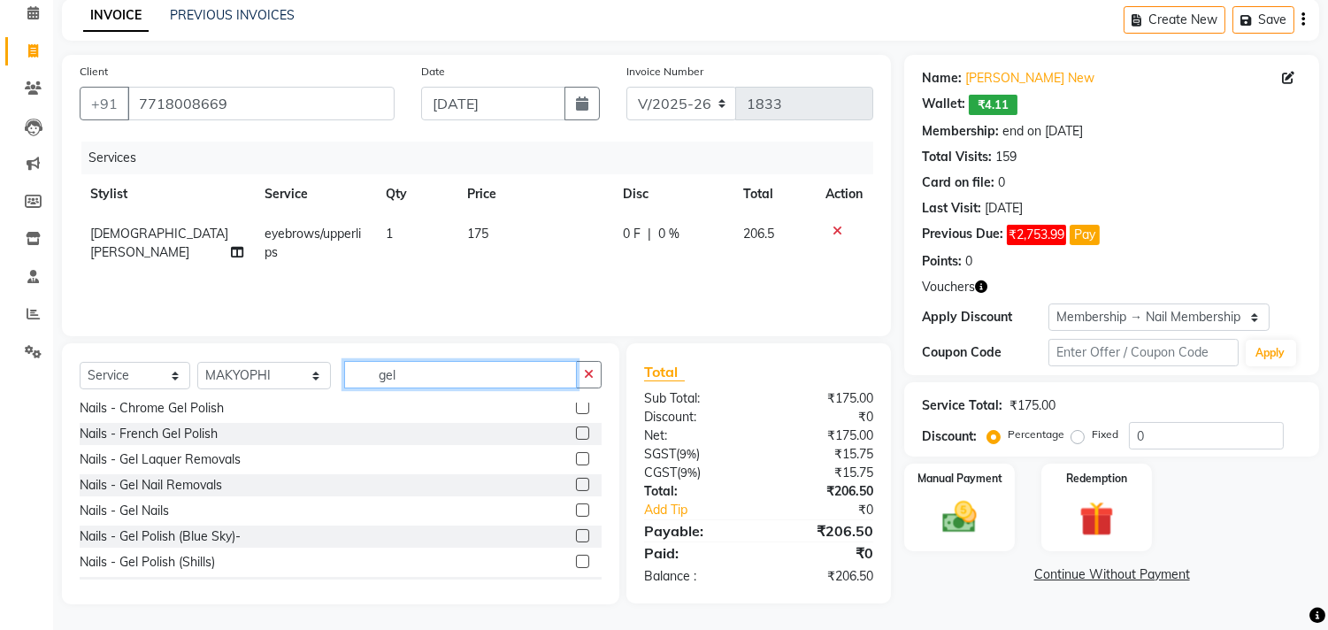
scroll to position [258, 0]
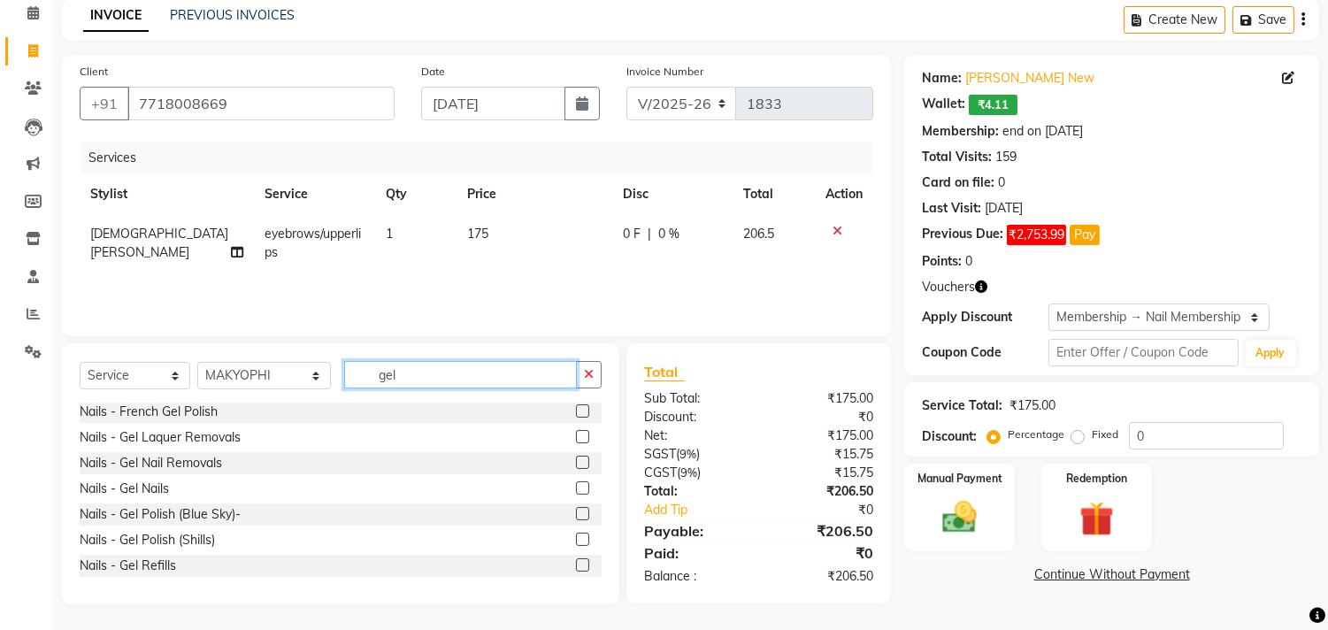
type input "gel"
click at [576, 513] on label at bounding box center [582, 513] width 13 height 13
click at [576, 513] on input "checkbox" at bounding box center [581, 514] width 11 height 11
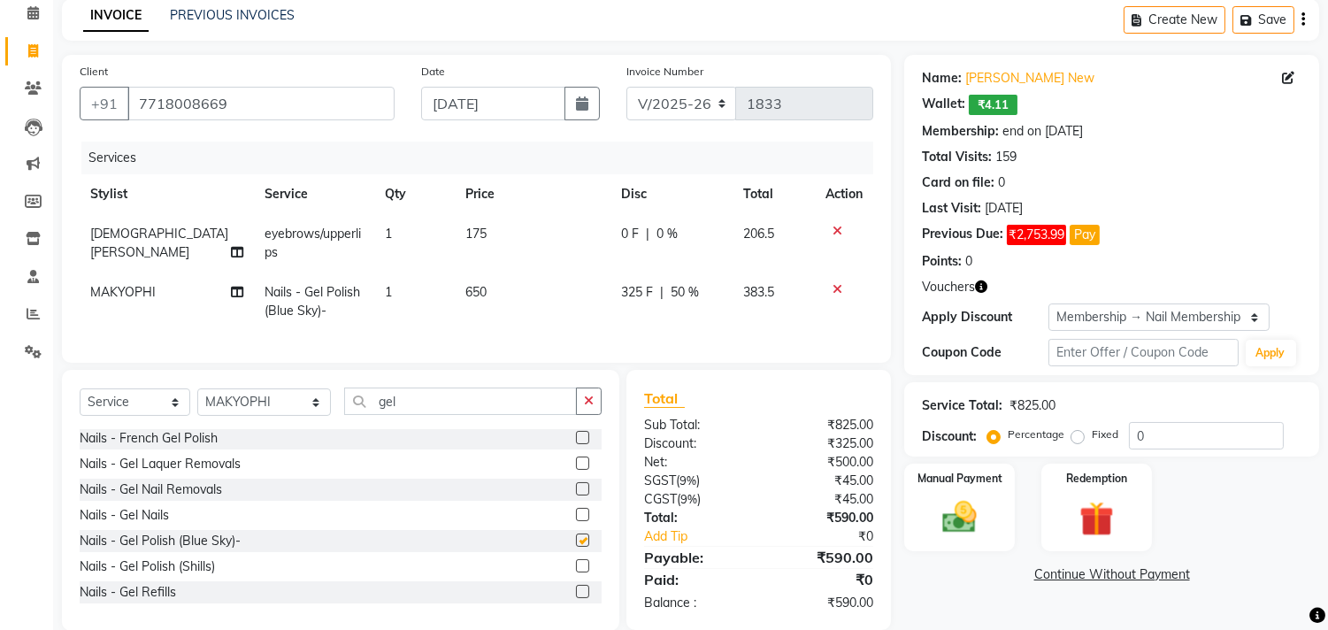
checkbox input "false"
click at [593, 287] on td "650" at bounding box center [532, 301] width 155 height 58
select select "26489"
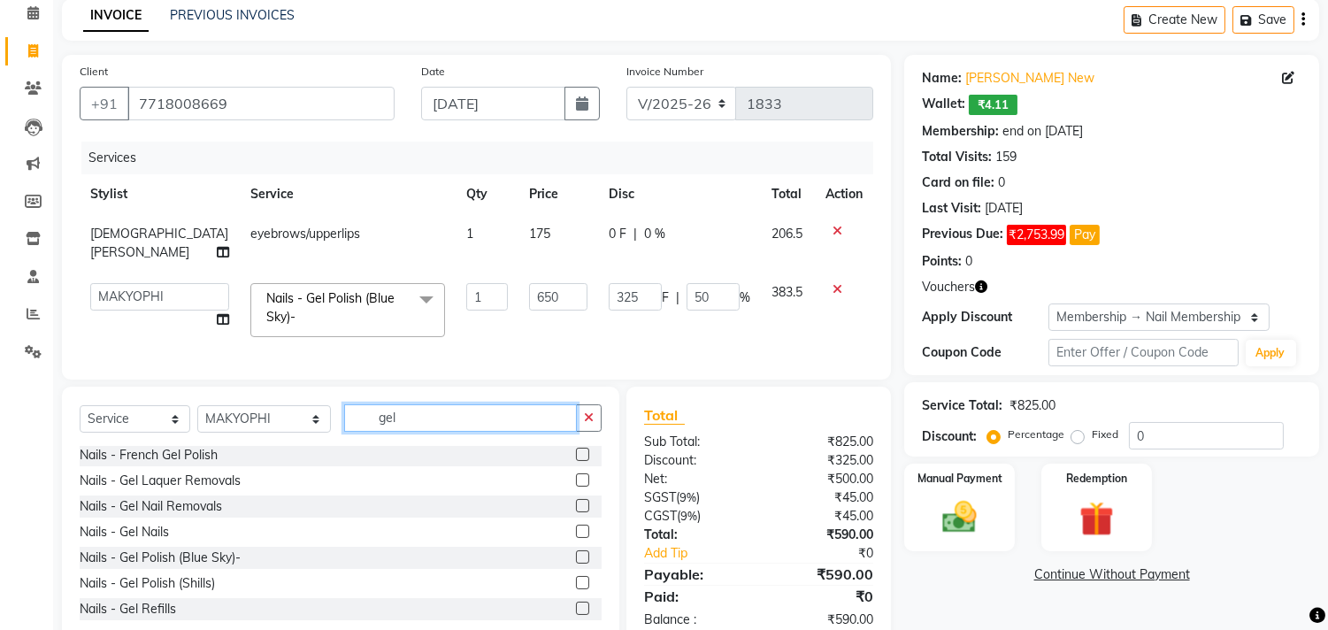
drag, startPoint x: 389, startPoint y: 438, endPoint x: 195, endPoint y: 435, distance: 193.7
click at [197, 435] on div "Select Service Product Membership Package Voucher Prepaid Gift Card Select Styl…" at bounding box center [341, 425] width 522 height 42
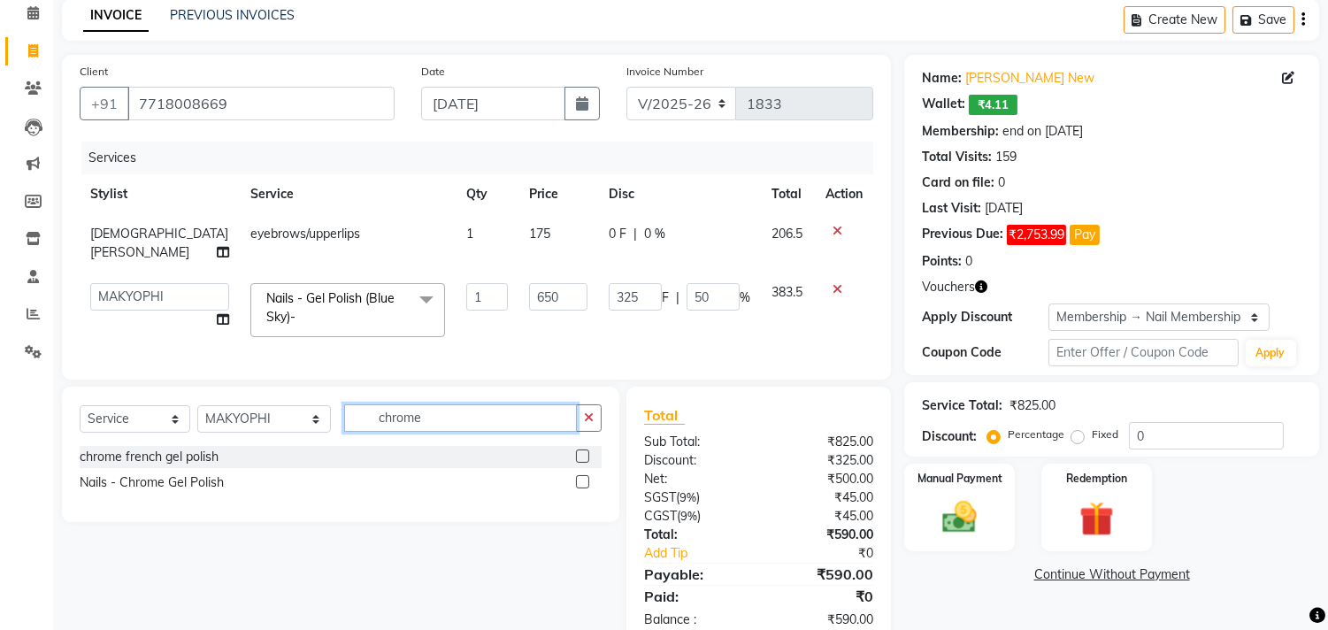
type input "chrome"
click at [584, 488] on label at bounding box center [582, 481] width 13 height 13
click at [584, 488] on input "checkbox" at bounding box center [581, 482] width 11 height 11
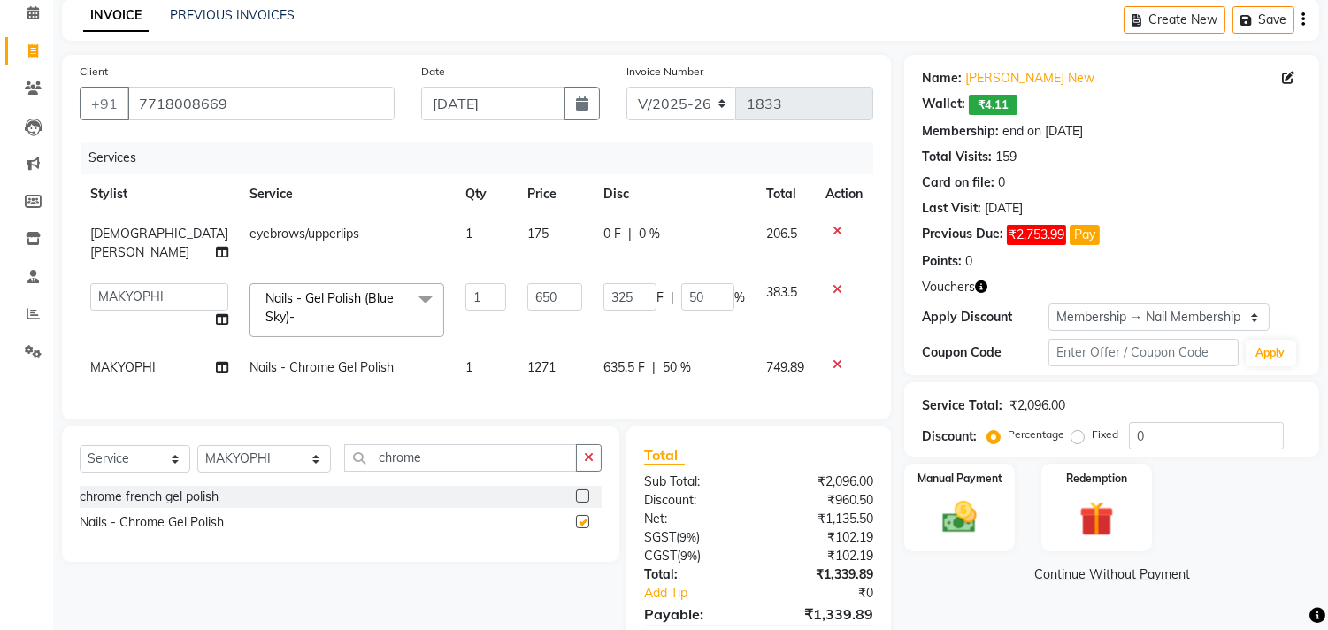
checkbox input "false"
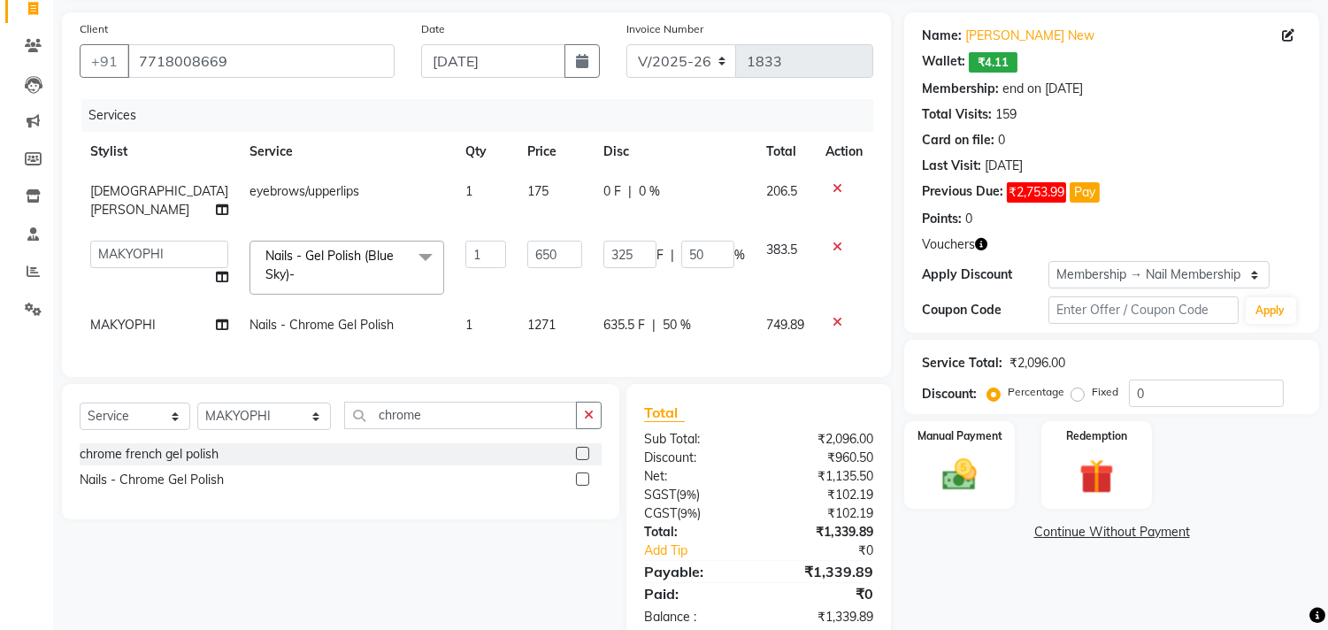
scroll to position [157, 0]
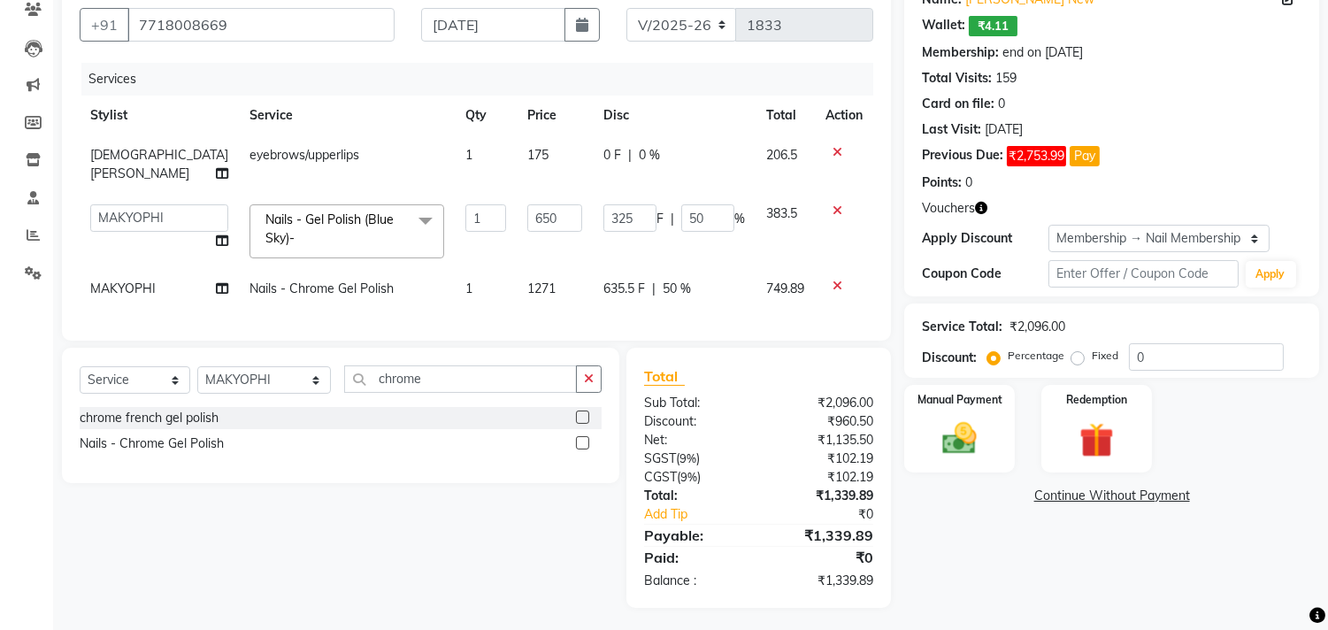
click at [834, 204] on icon at bounding box center [837, 210] width 10 height 12
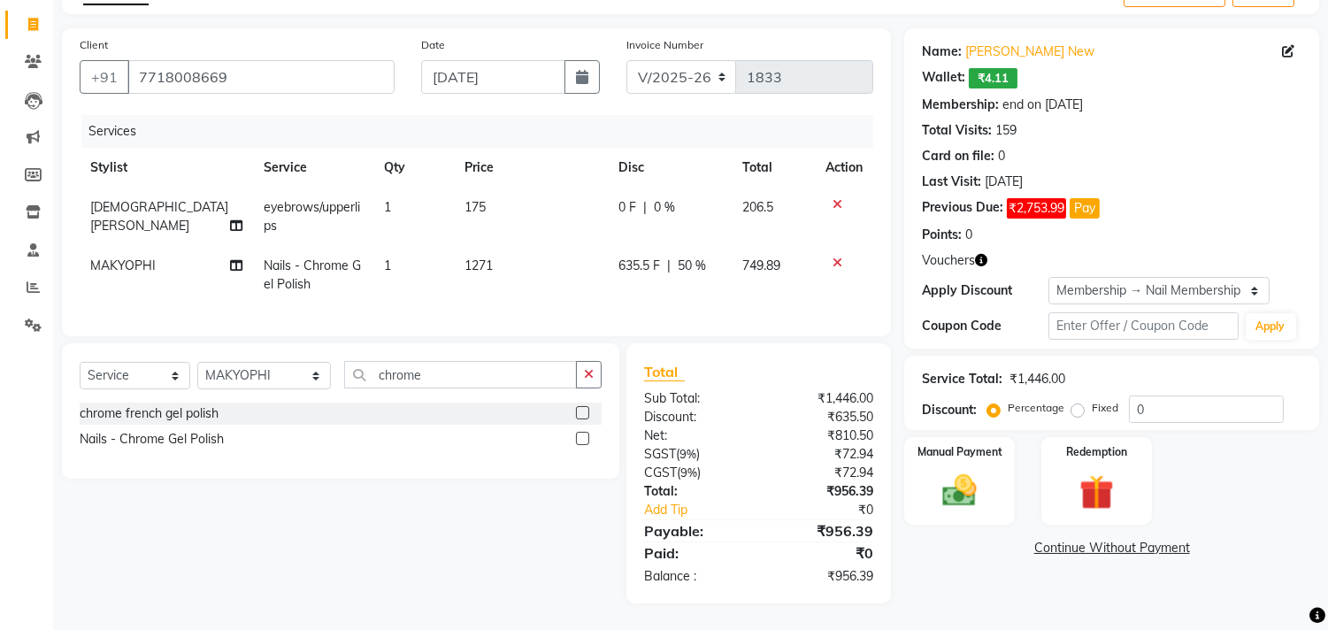
click at [666, 198] on span "0 %" at bounding box center [664, 207] width 21 height 19
select select "30126"
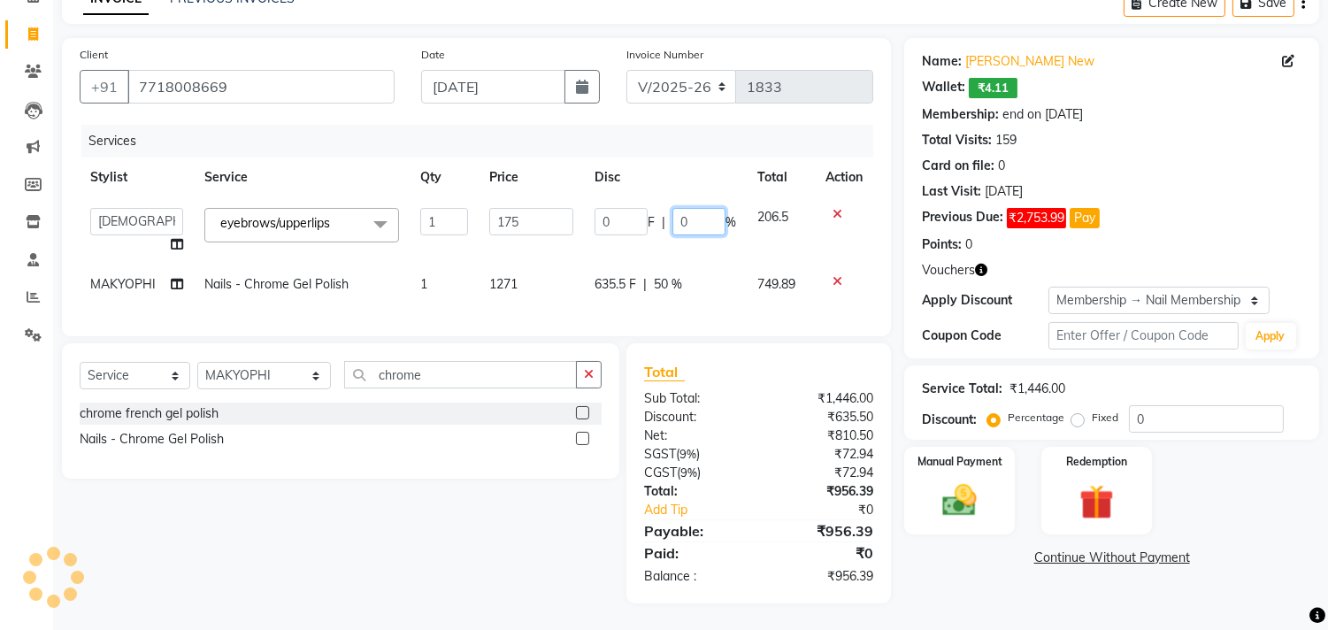
click at [674, 208] on input "0" at bounding box center [698, 221] width 53 height 27
type input "20"
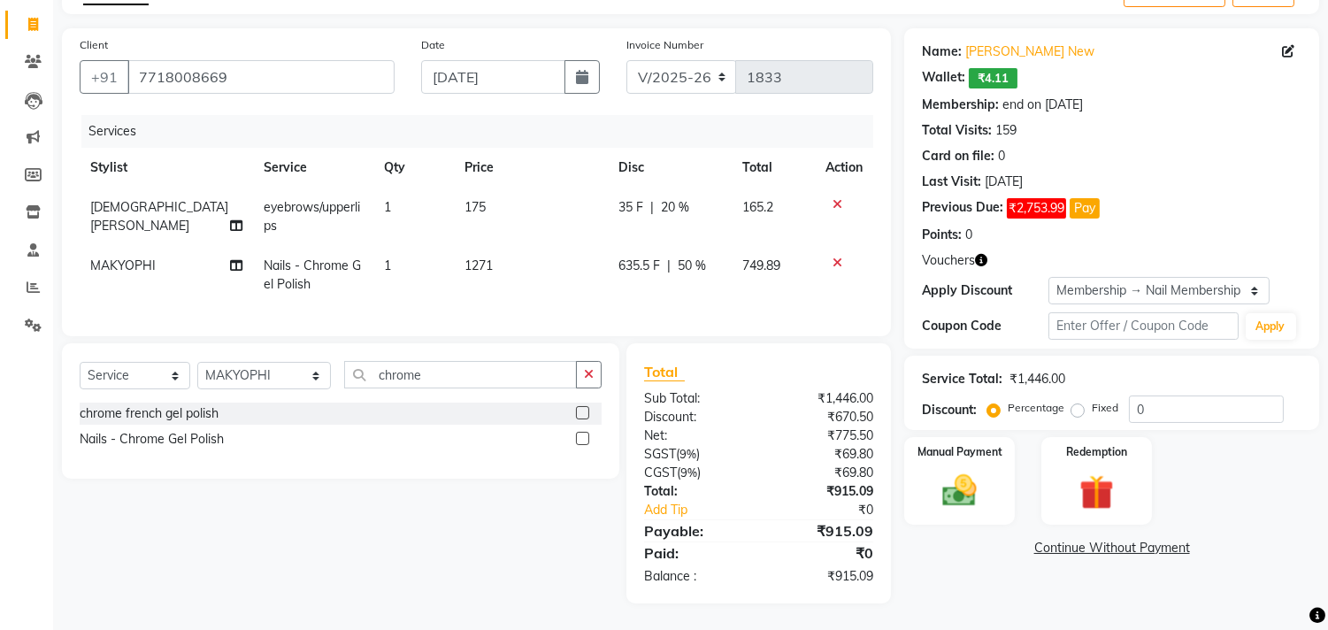
click at [563, 276] on td "1271" at bounding box center [531, 275] width 154 height 58
select select "26489"
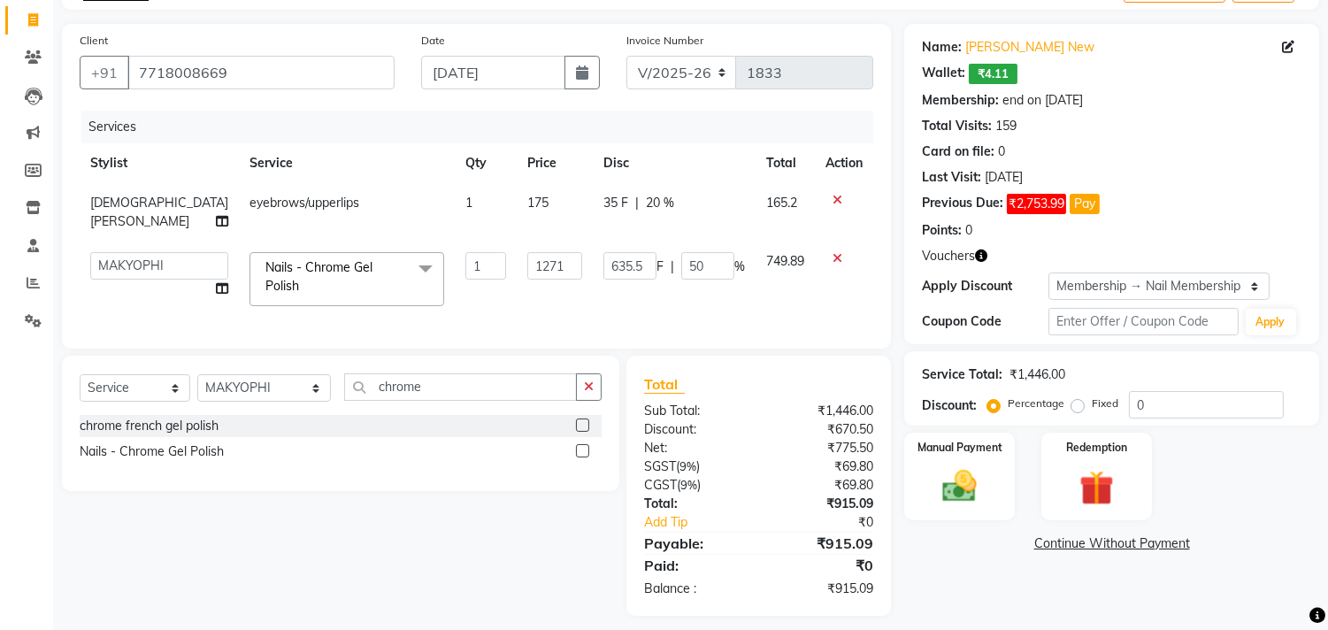
click at [560, 311] on td "1271" at bounding box center [555, 278] width 76 height 75
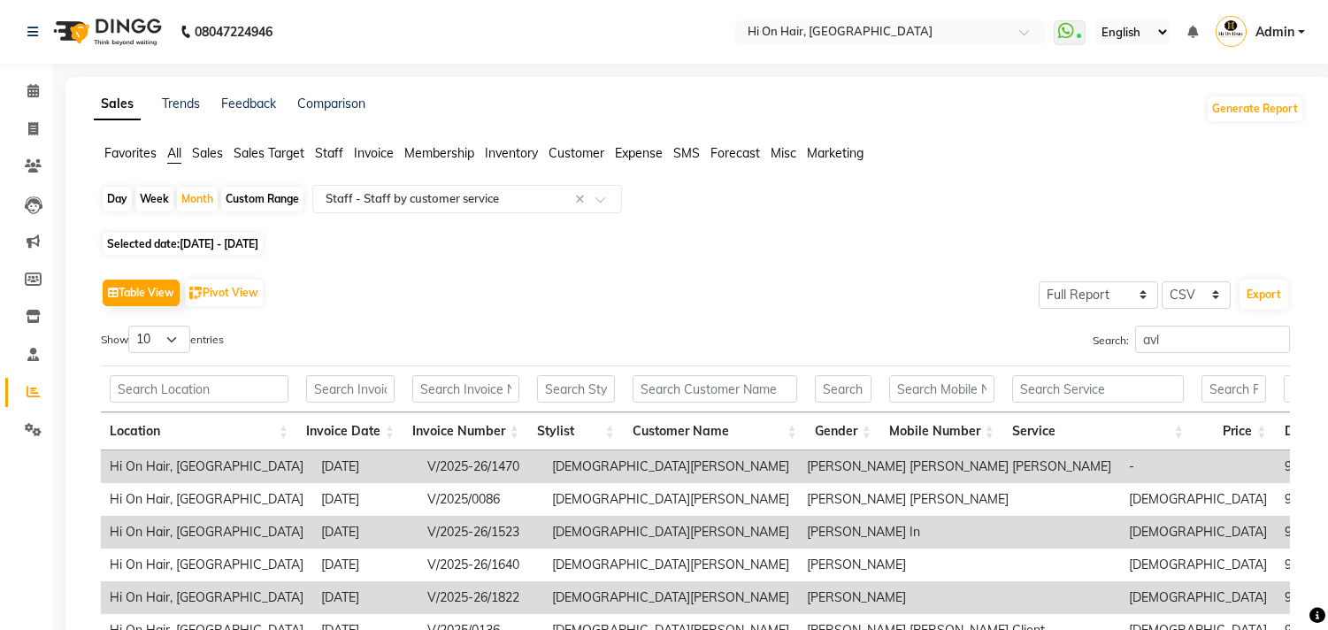
select select "full_report"
select select "csv"
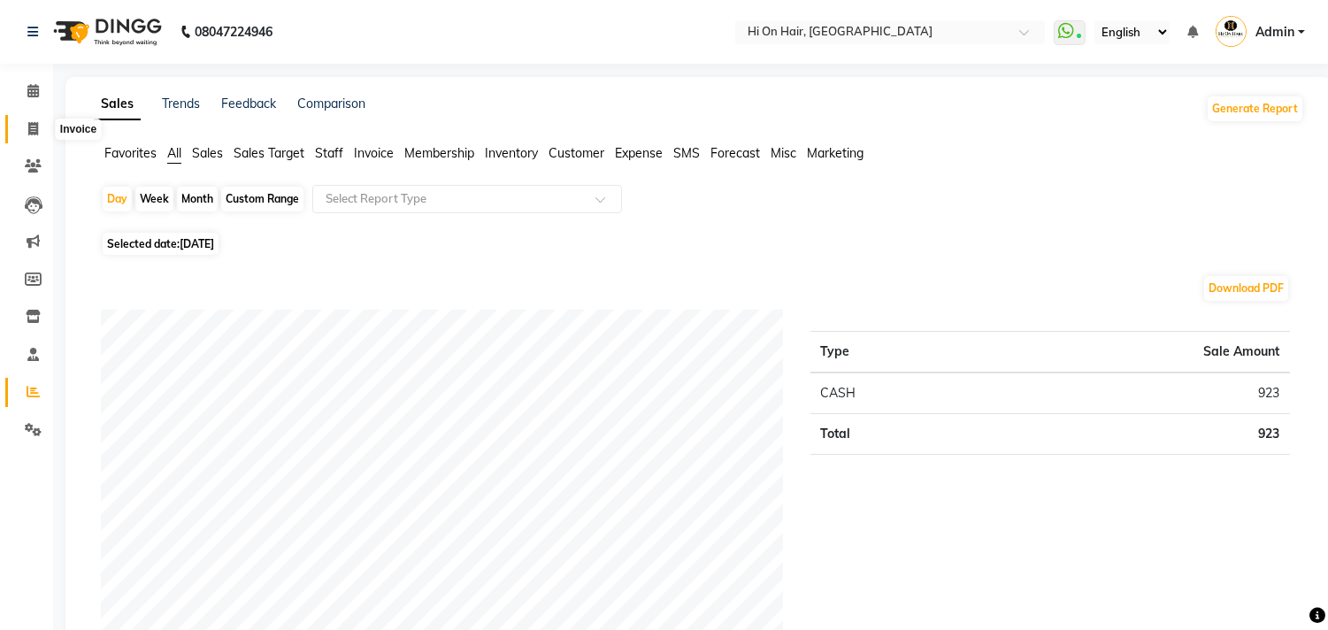
click at [37, 131] on icon at bounding box center [33, 128] width 10 height 13
select select "535"
select select "service"
